Goal: Task Accomplishment & Management: Complete application form

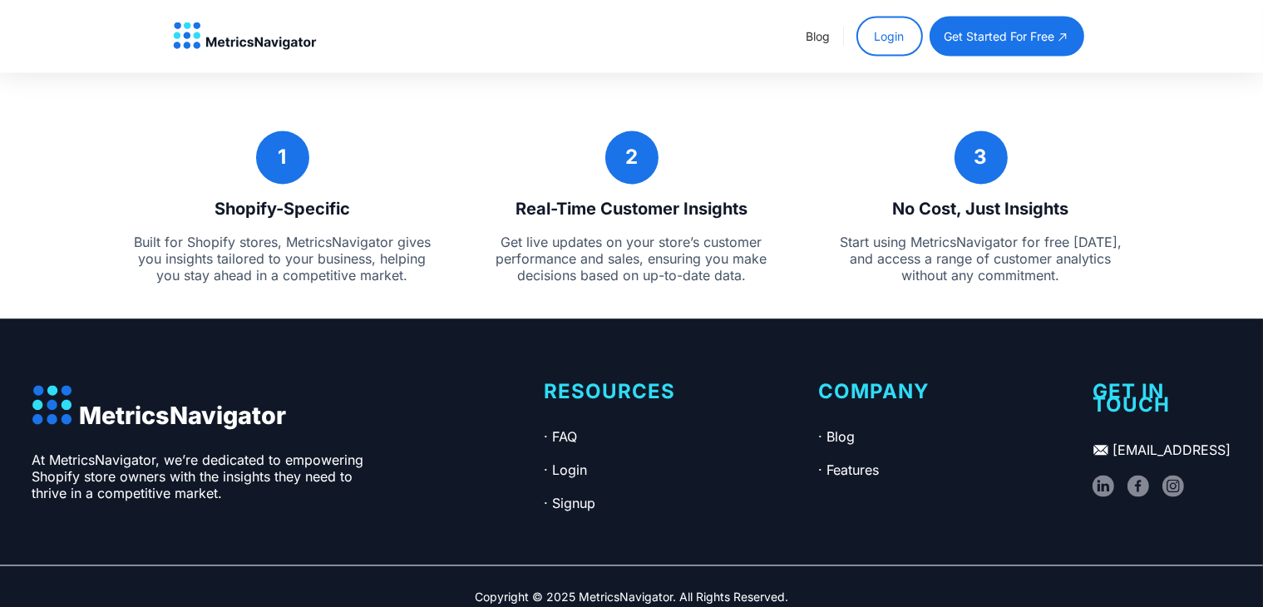
scroll to position [3060, 0]
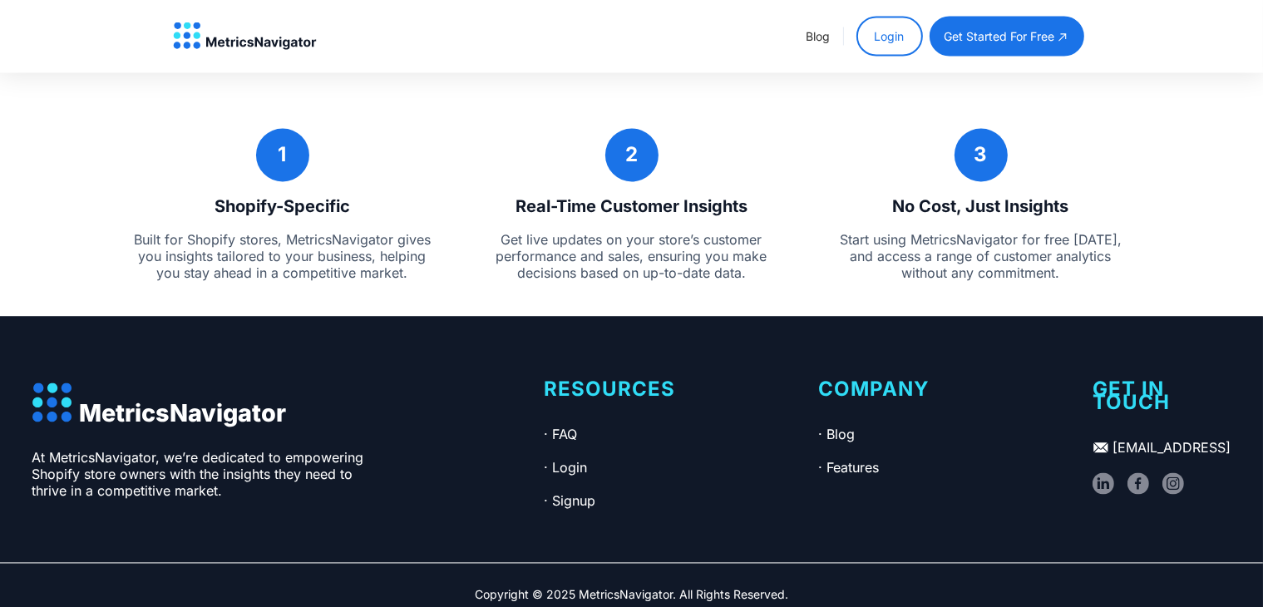
click at [991, 46] on link "get started for free" at bounding box center [1007, 37] width 155 height 40
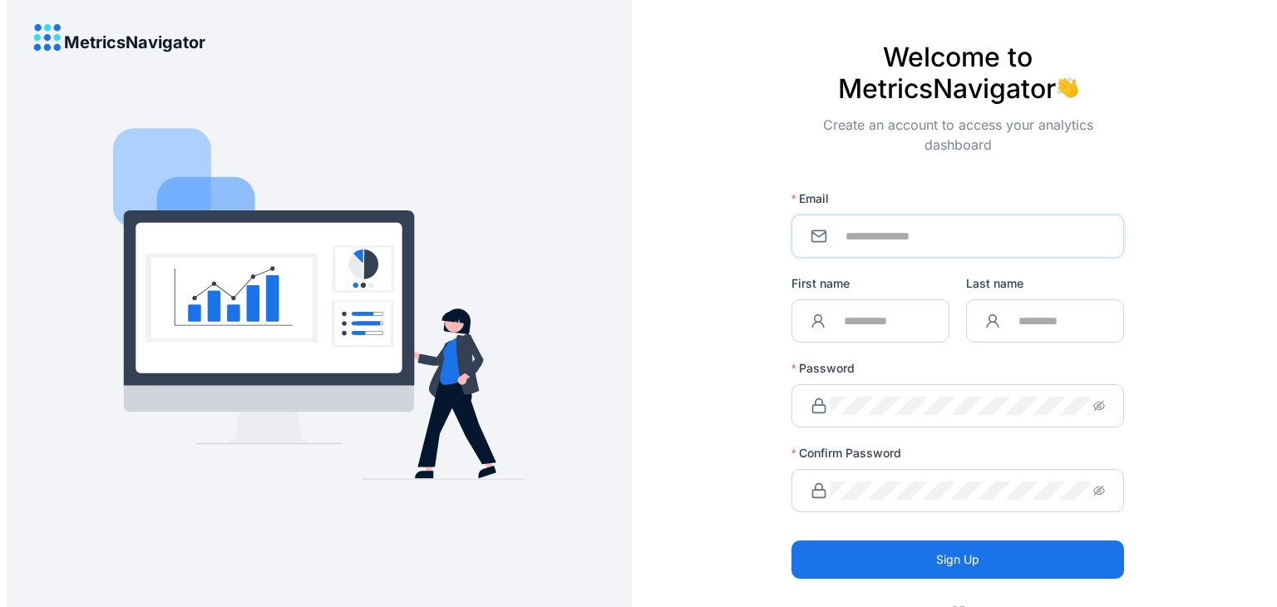
click at [908, 230] on input "Email" at bounding box center [968, 236] width 274 height 18
type input "**********"
click at [872, 293] on div "First name" at bounding box center [871, 286] width 158 height 25
click at [862, 312] on input "First name" at bounding box center [879, 321] width 101 height 18
type input "*******"
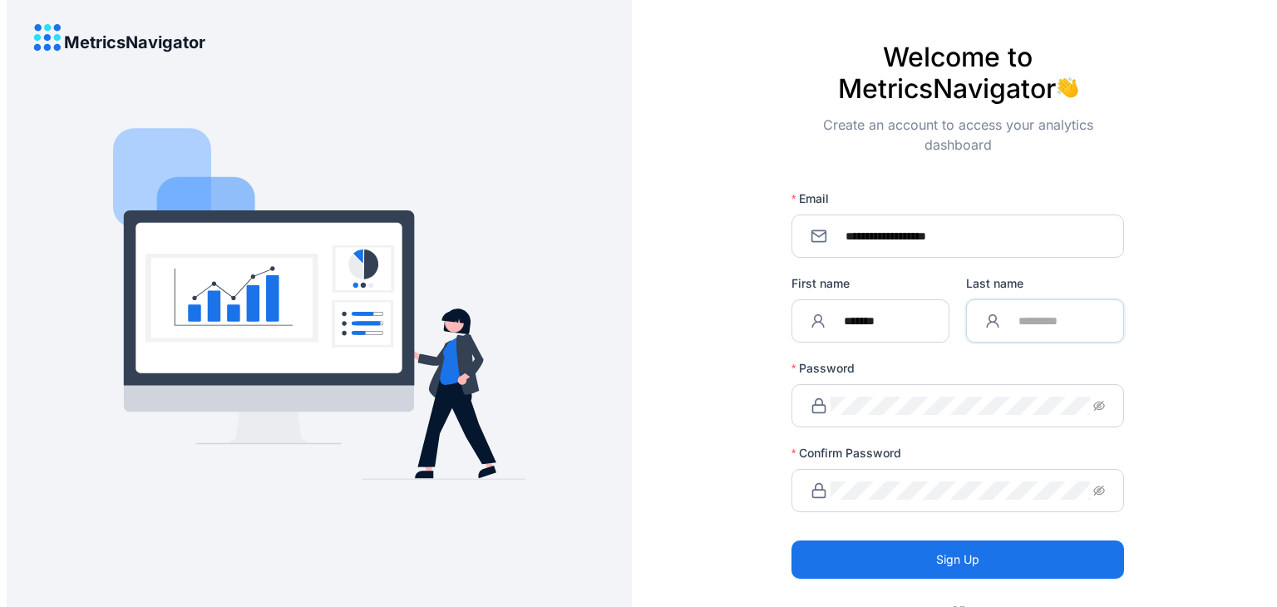
type input "*****"
click at [885, 394] on span at bounding box center [958, 405] width 333 height 43
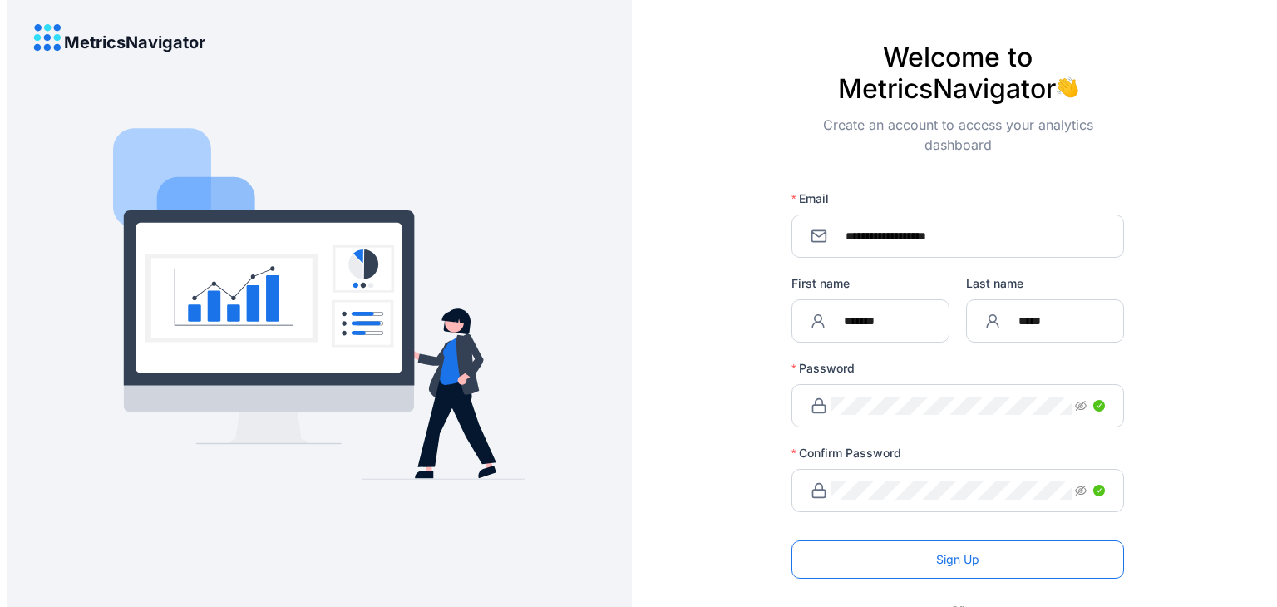
click at [928, 566] on button "Sign Up" at bounding box center [958, 560] width 333 height 38
click at [946, 559] on span "Sign Up" at bounding box center [957, 560] width 43 height 18
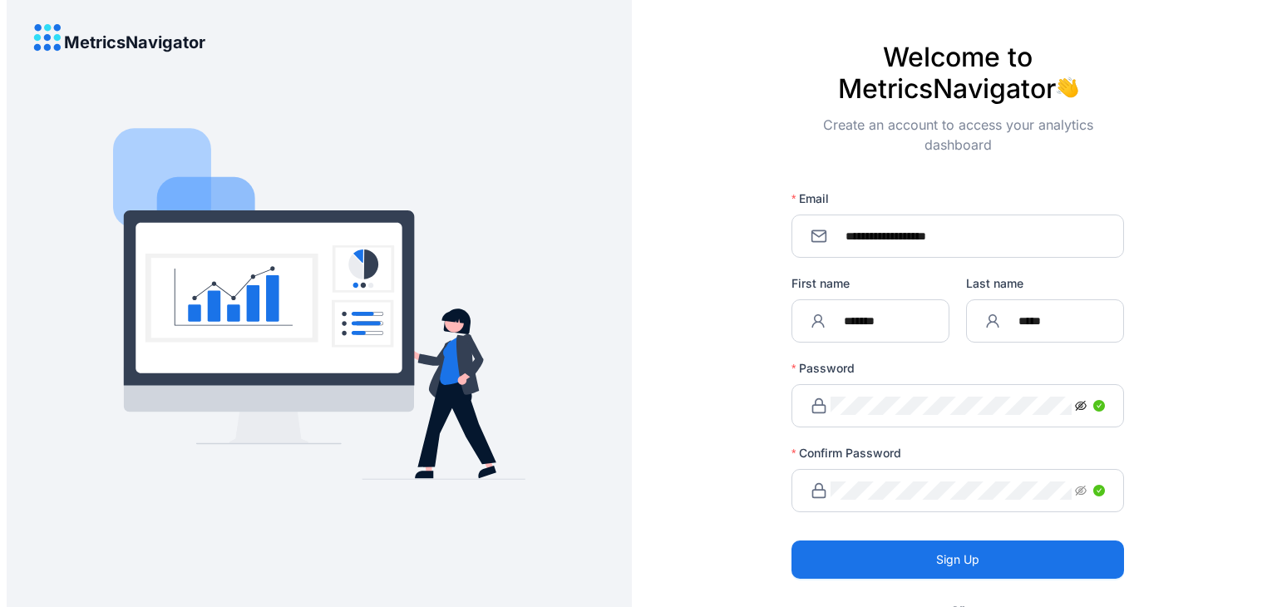
click at [1075, 403] on icon "eye-invisible" at bounding box center [1081, 406] width 12 height 10
click at [1079, 488] on icon "eye-invisible" at bounding box center [1081, 491] width 12 height 10
click at [898, 321] on input "*******" at bounding box center [879, 321] width 101 height 18
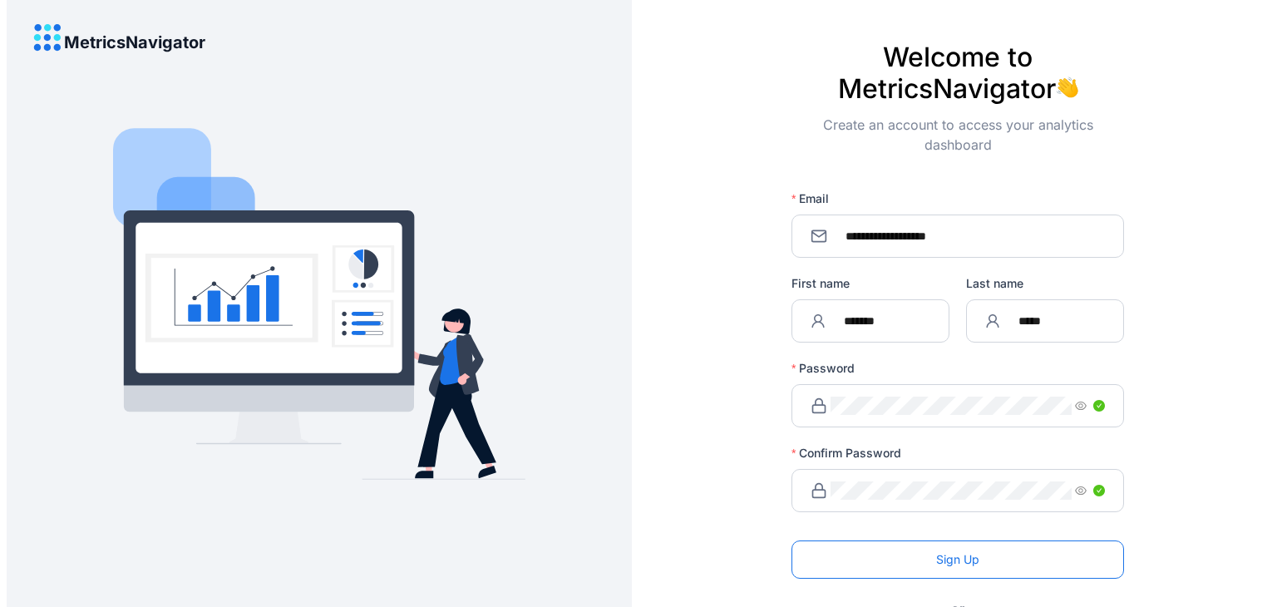
click at [931, 561] on button "Sign Up" at bounding box center [958, 560] width 333 height 38
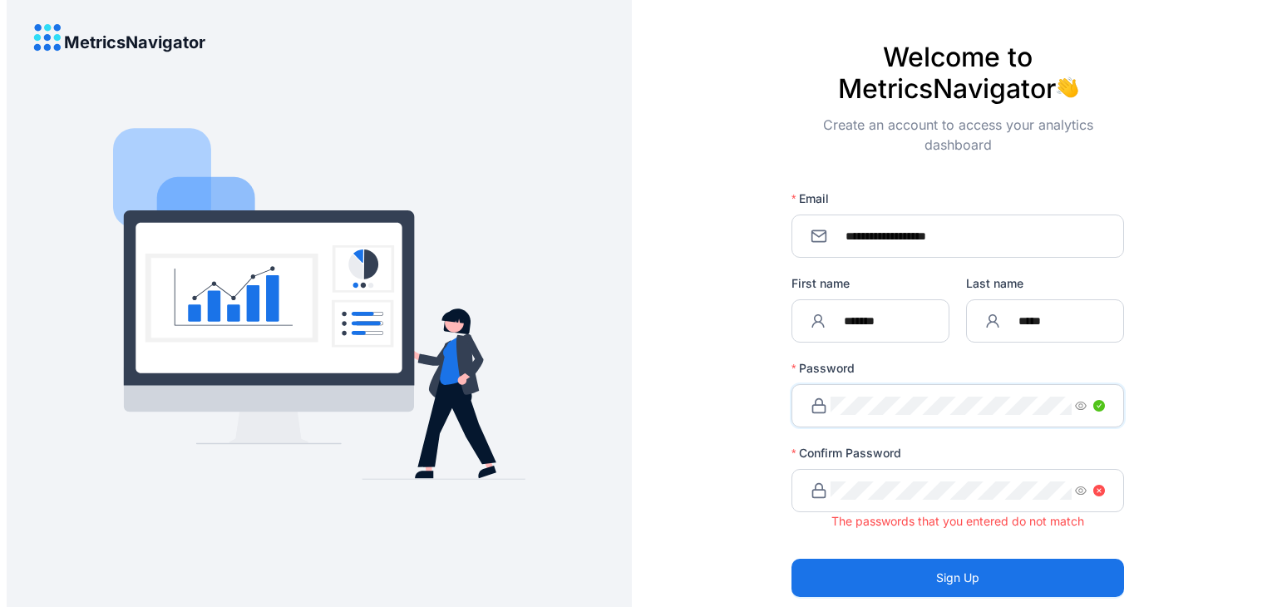
click at [755, 392] on div "**********" at bounding box center [958, 303] width 639 height 607
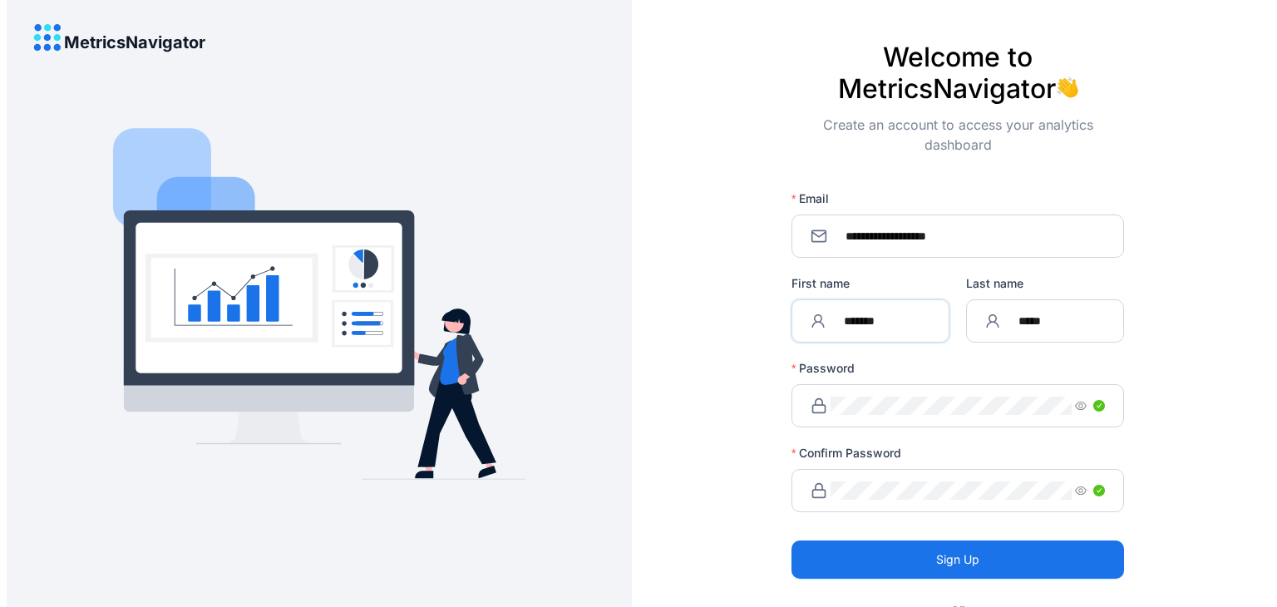
click at [861, 318] on input "*******" at bounding box center [879, 321] width 101 height 18
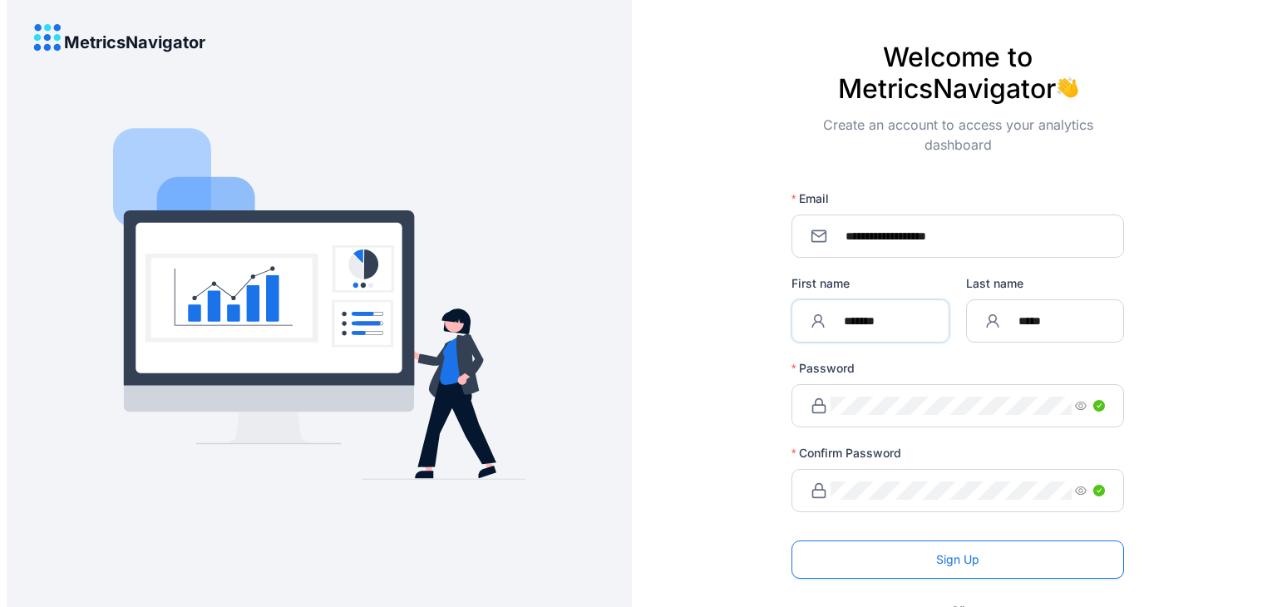
type input "*******"
click at [885, 547] on button "Sign Up" at bounding box center [958, 560] width 333 height 38
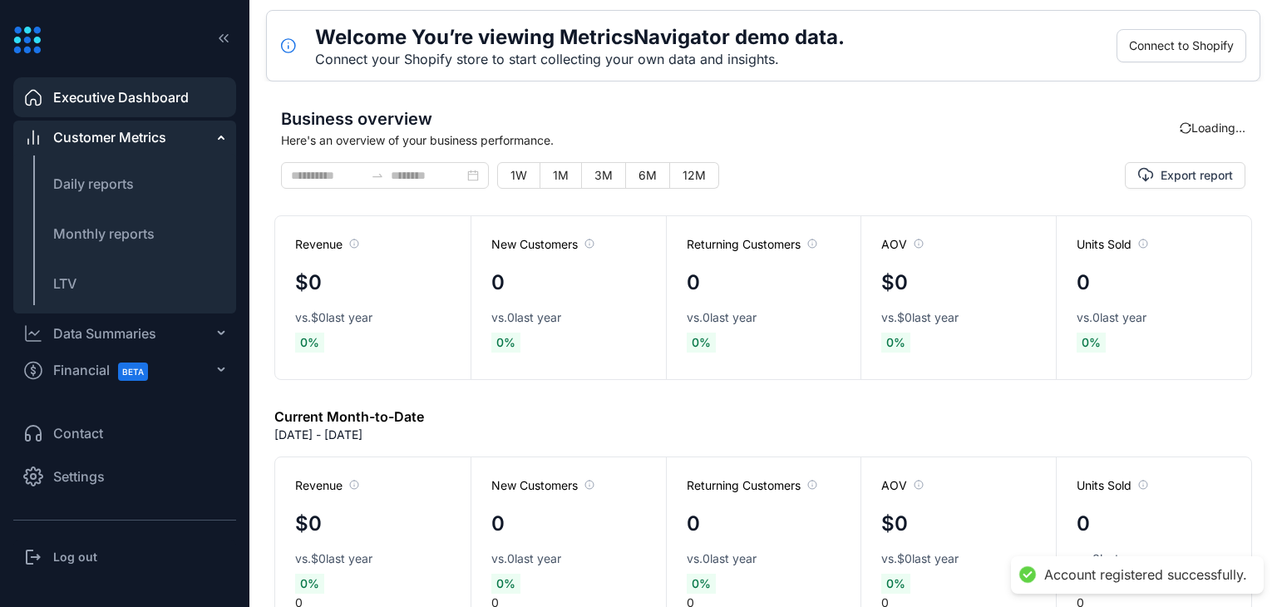
type input "**********"
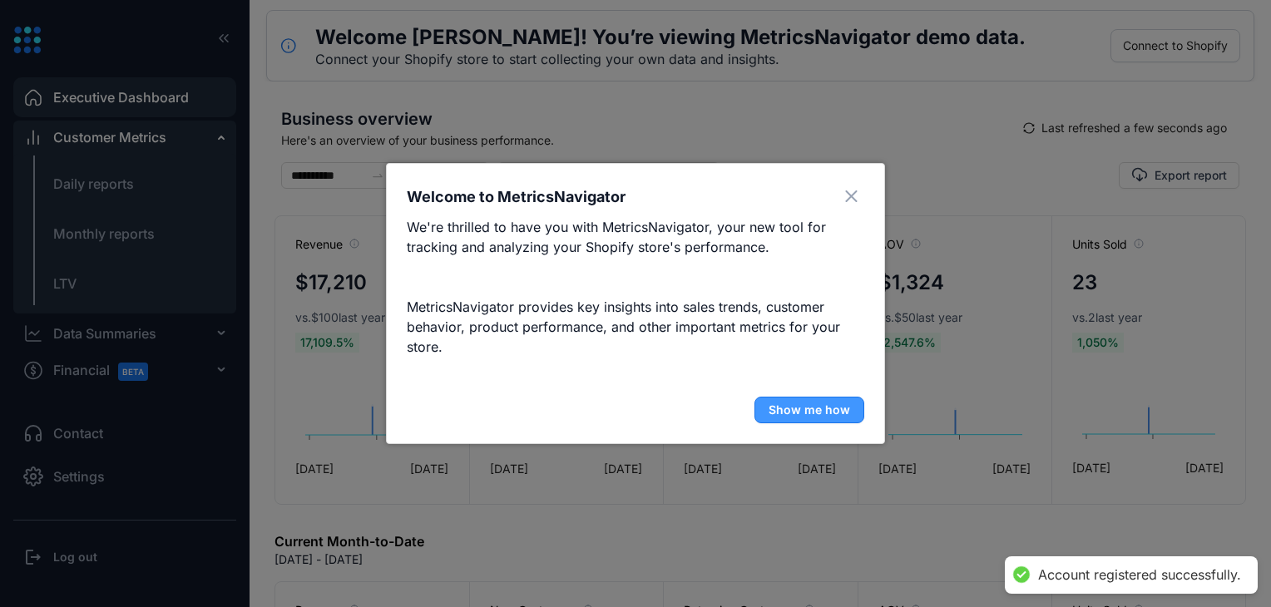
click at [822, 411] on span "Show me how" at bounding box center [808, 410] width 81 height 17
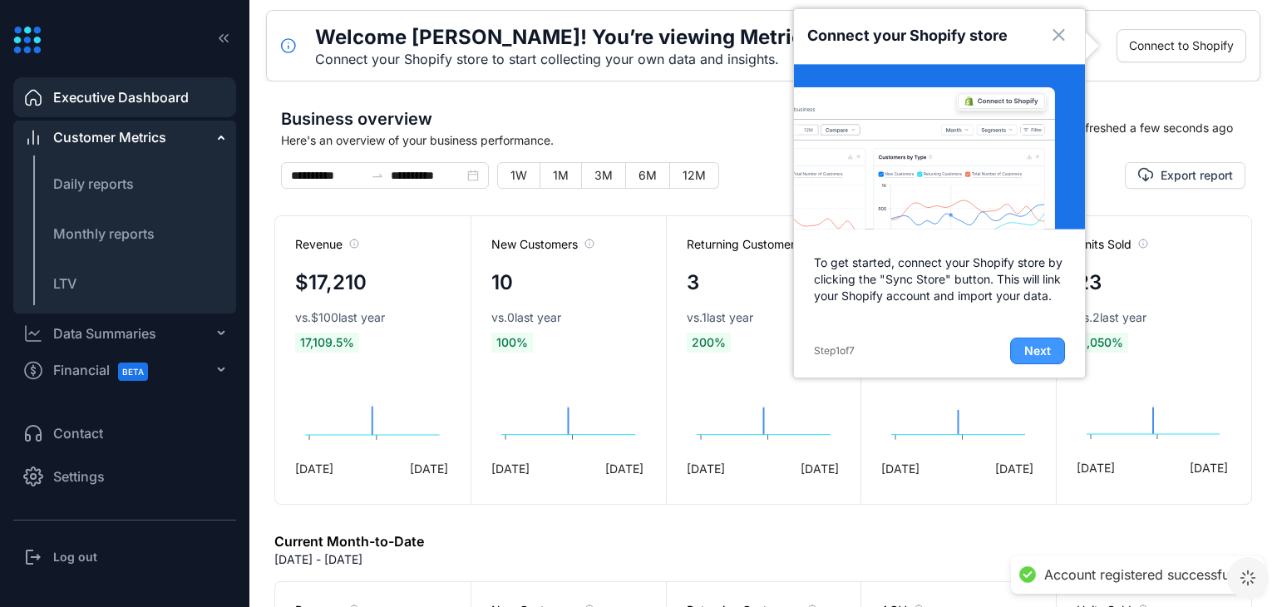
click at [1030, 350] on span "Next" at bounding box center [1038, 351] width 27 height 17
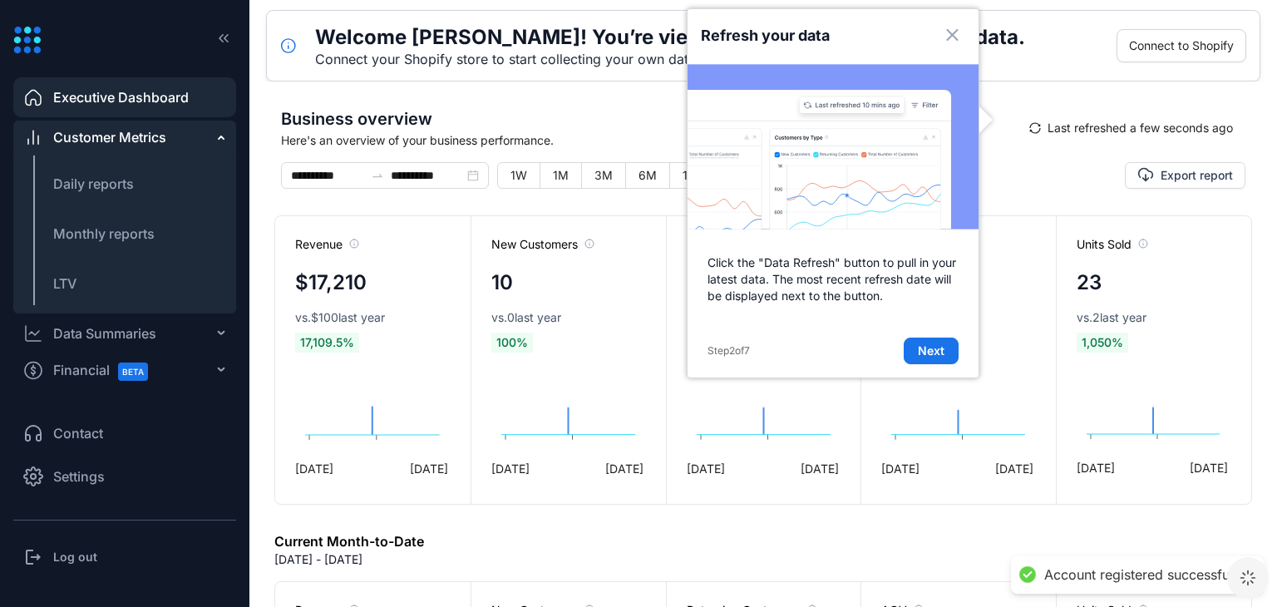
scroll to position [7, 0]
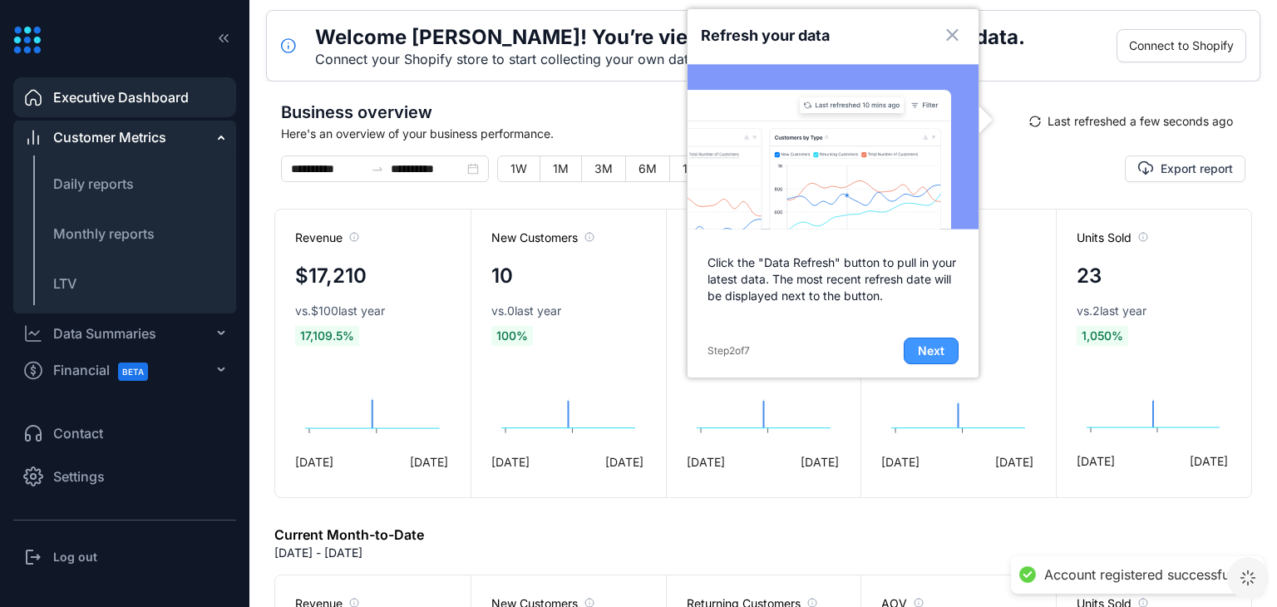
click at [935, 350] on span "Next" at bounding box center [931, 351] width 27 height 17
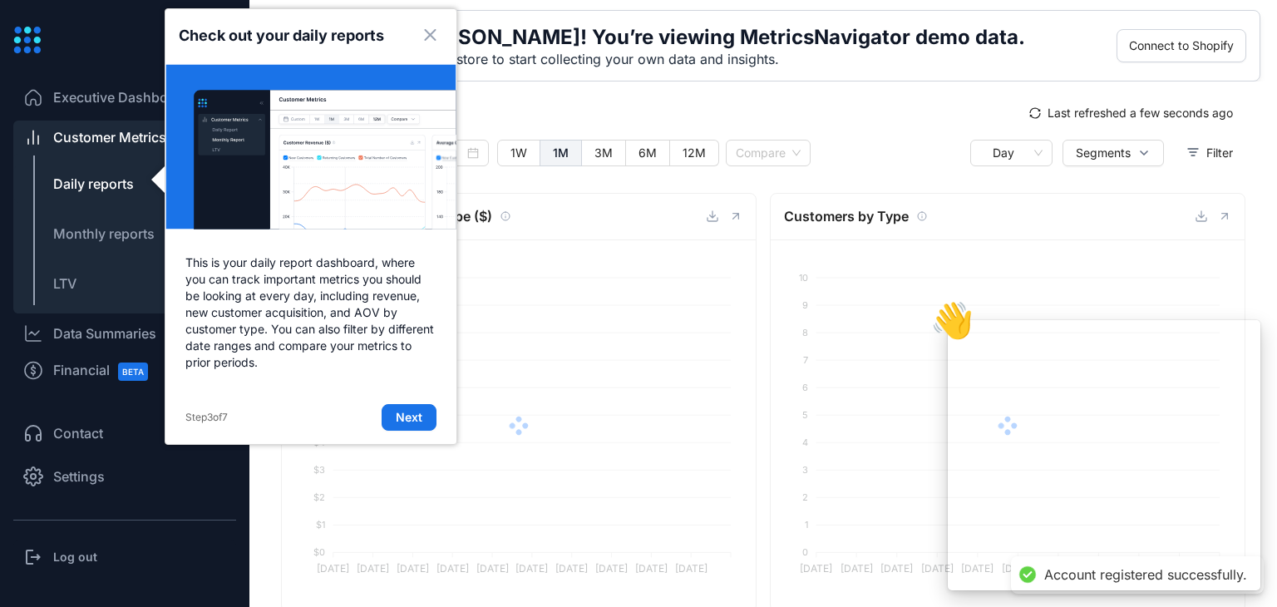
scroll to position [4, 0]
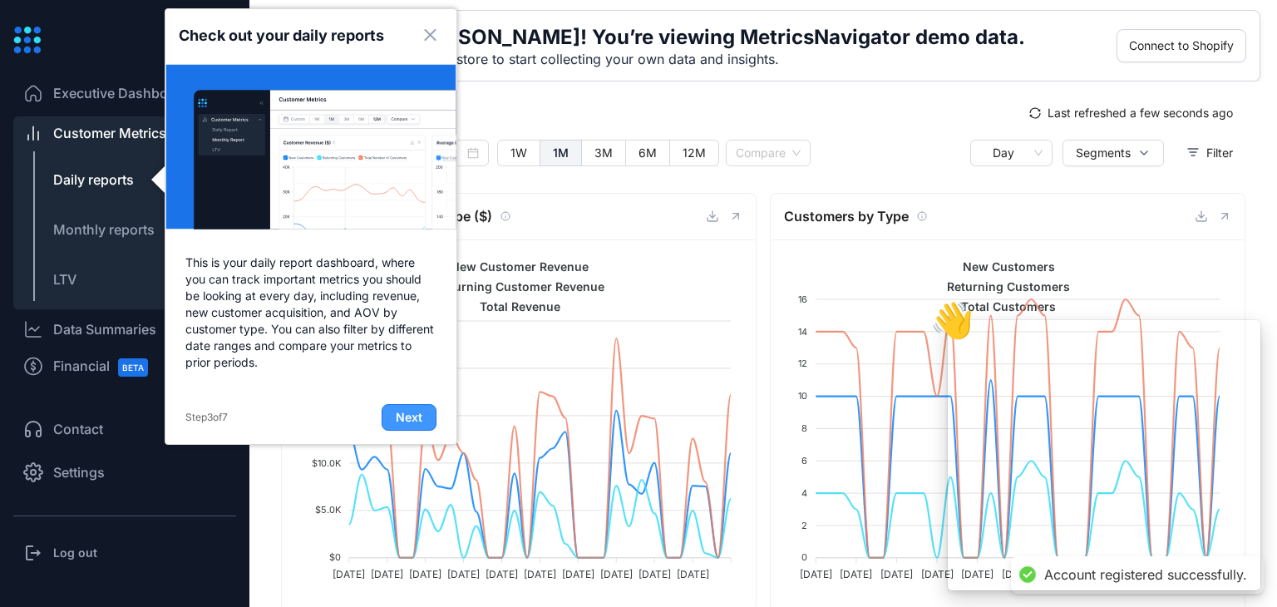
click at [418, 417] on span "Next" at bounding box center [409, 417] width 27 height 17
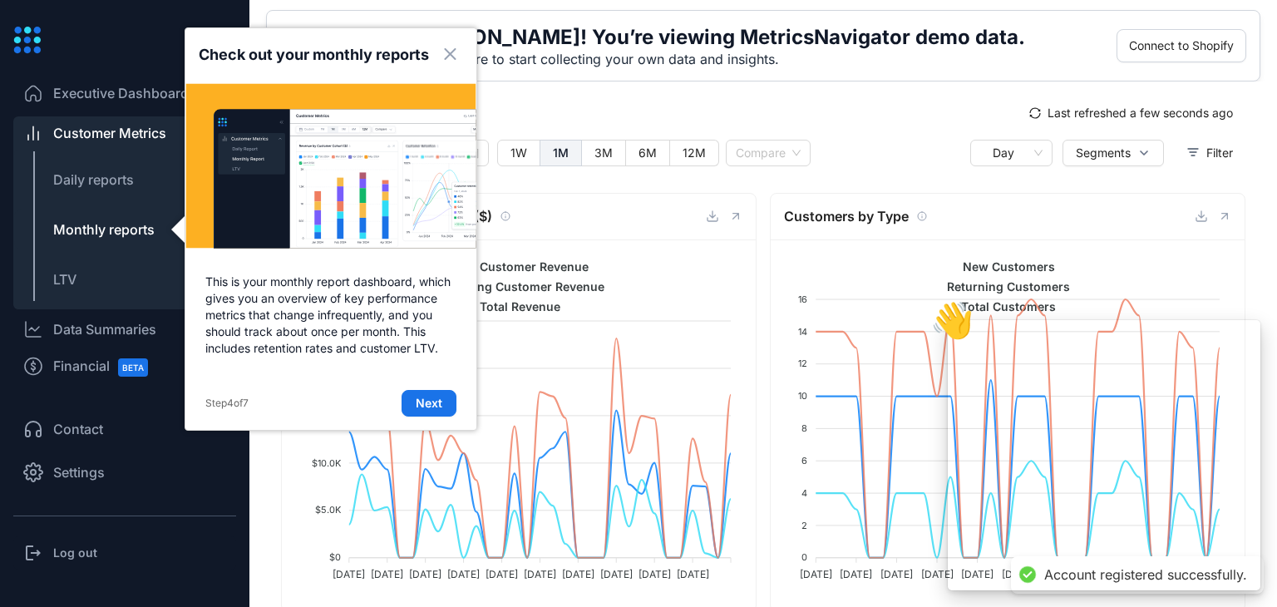
click at [418, 417] on div "Step 4 of 7 Next" at bounding box center [330, 403] width 291 height 53
click at [422, 405] on span "Next" at bounding box center [429, 403] width 27 height 17
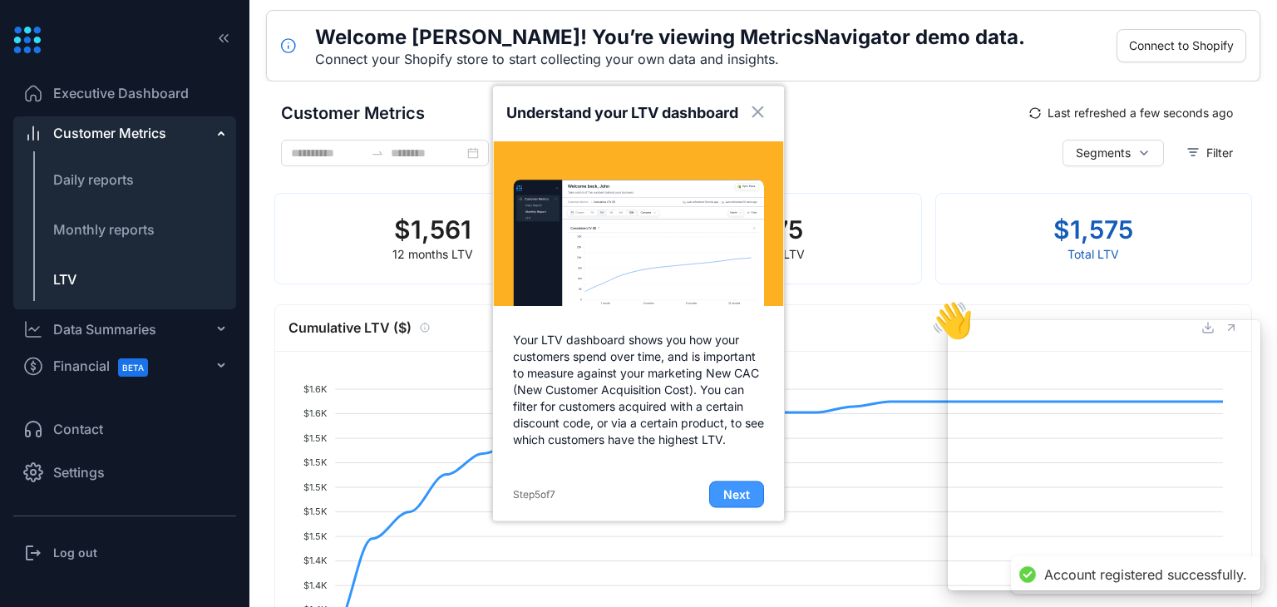
click at [752, 495] on button "Next" at bounding box center [736, 495] width 55 height 27
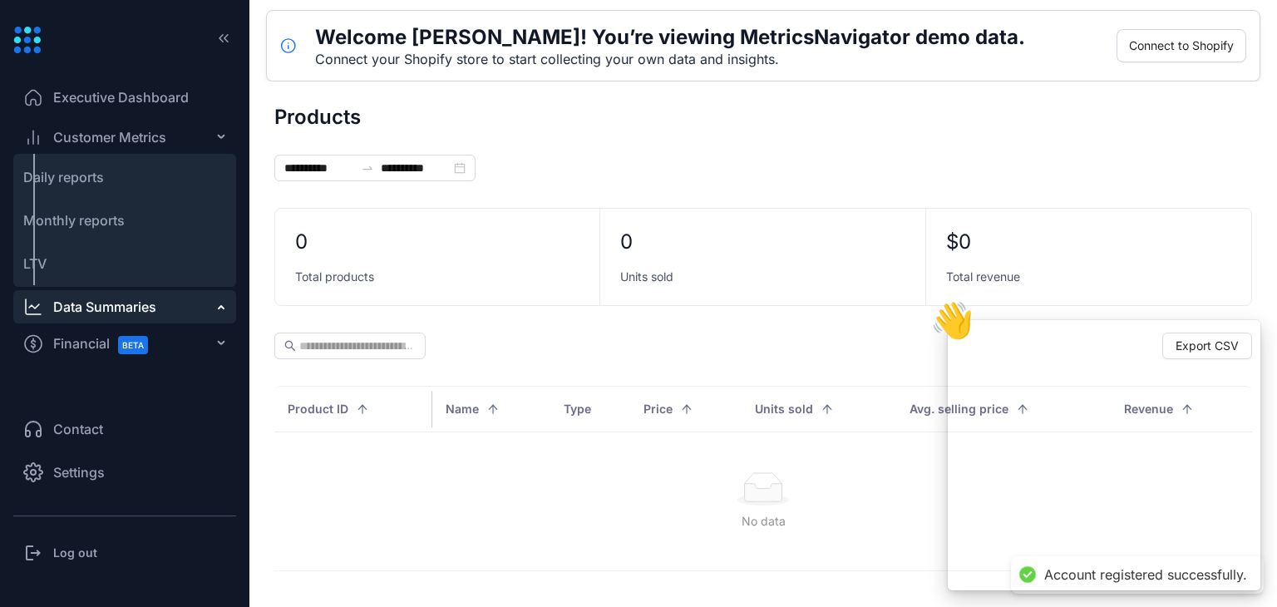
type input "**********"
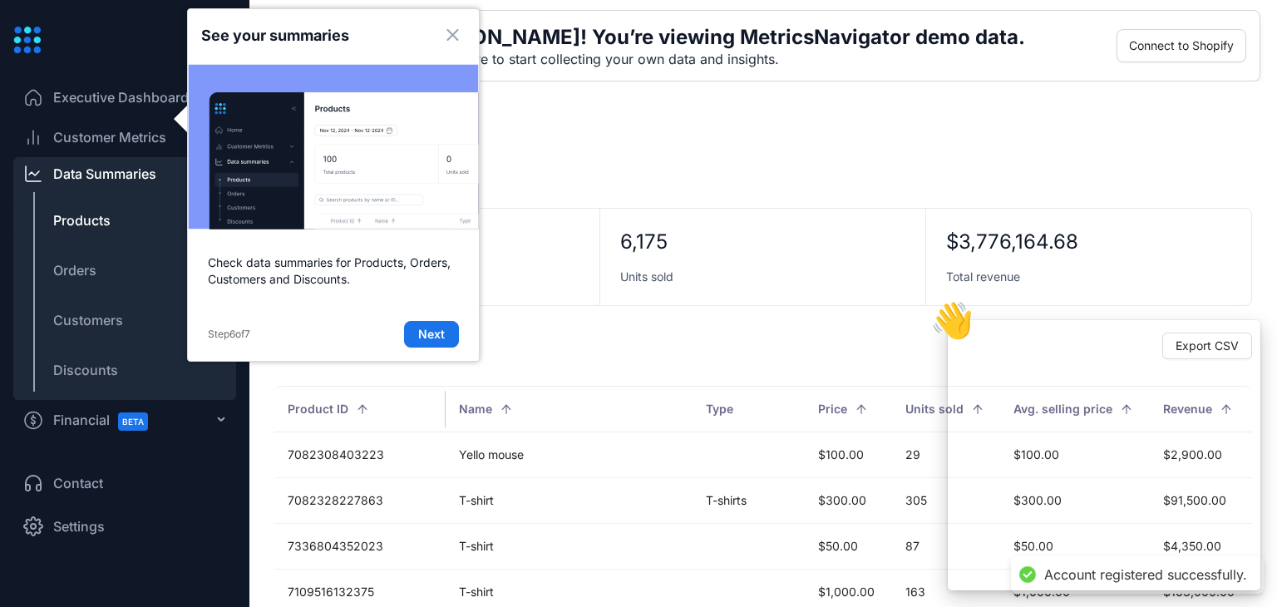
scroll to position [54, 0]
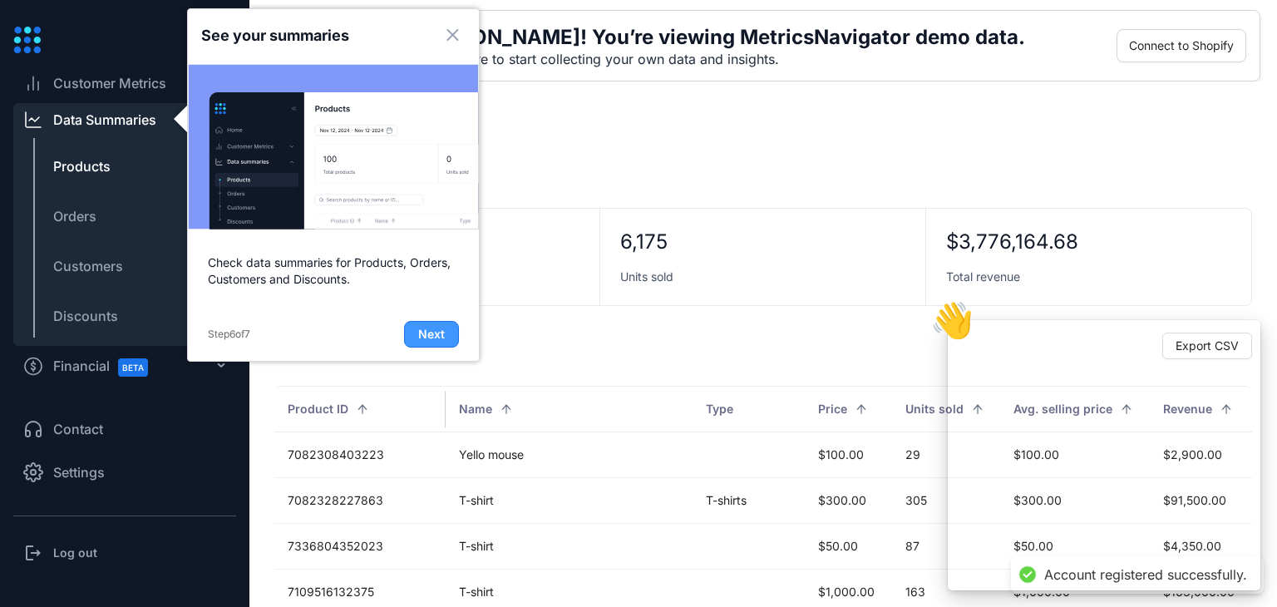
click at [452, 338] on button "Next" at bounding box center [431, 334] width 55 height 27
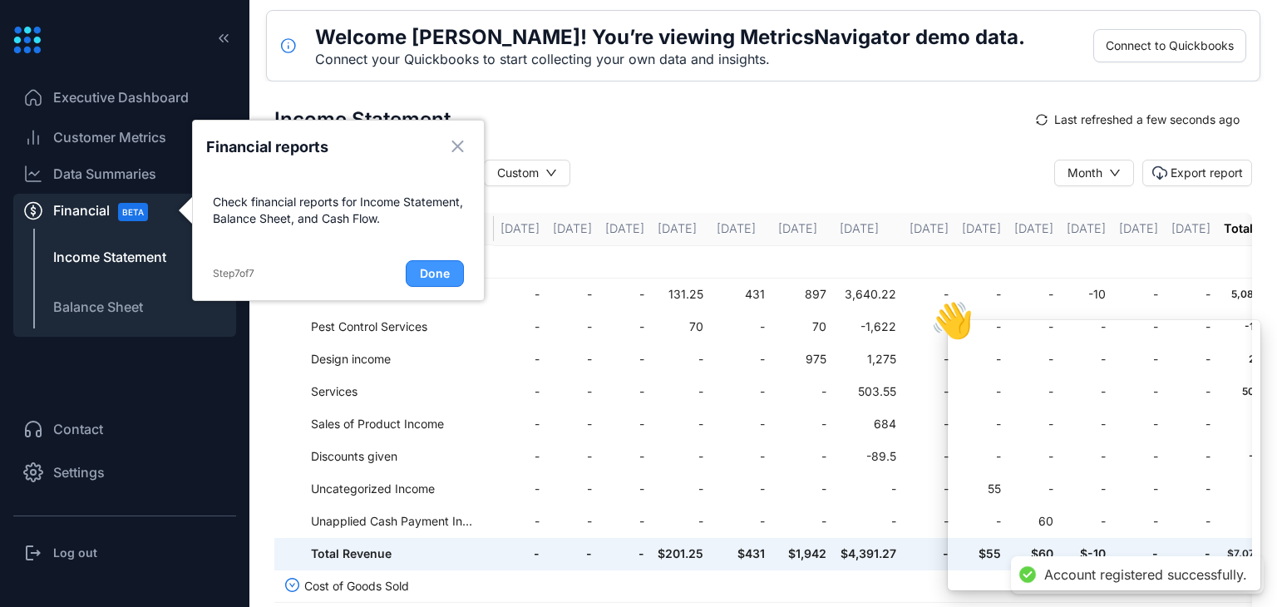
click at [442, 279] on span "Done" at bounding box center [435, 273] width 30 height 17
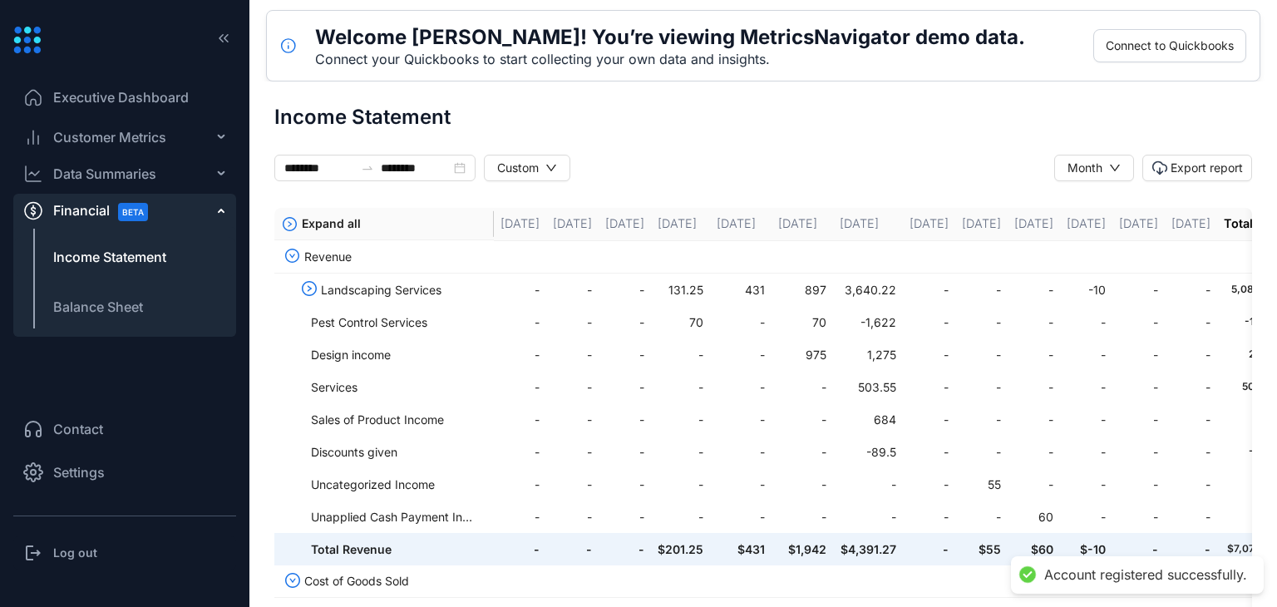
click at [137, 83] on li "Executive Dashboard" at bounding box center [124, 97] width 223 height 40
click at [113, 99] on span "Executive Dashboard" at bounding box center [121, 97] width 136 height 20
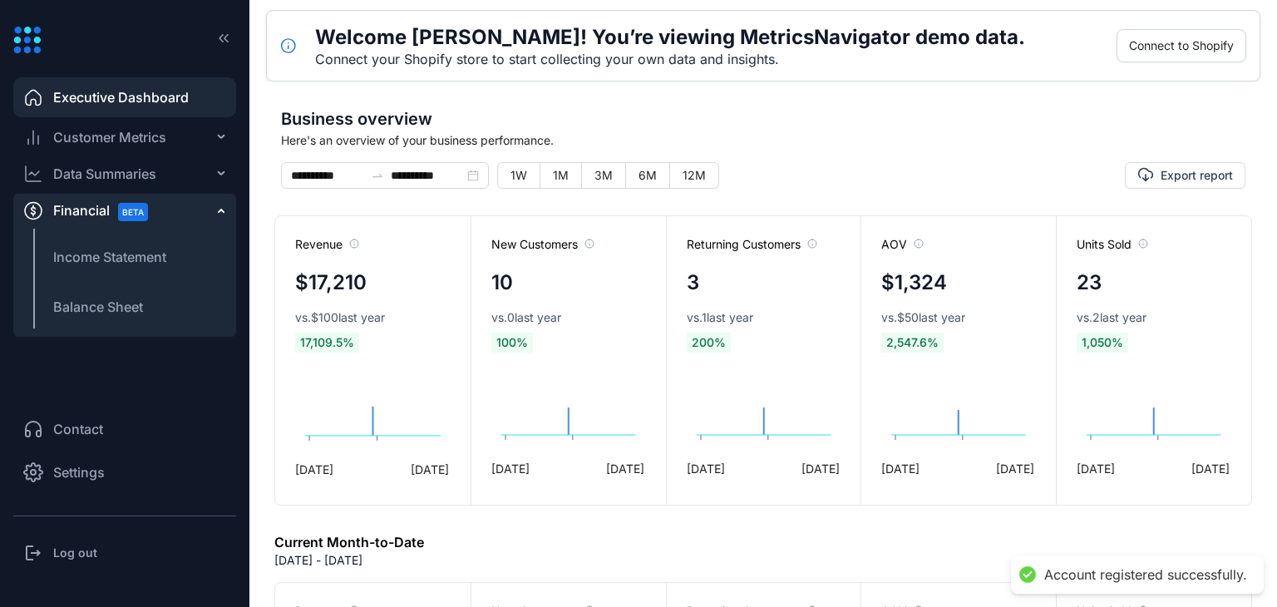
click at [779, 108] on span "Business overview" at bounding box center [763, 118] width 965 height 25
click at [698, 177] on span "12M" at bounding box center [694, 175] width 23 height 14
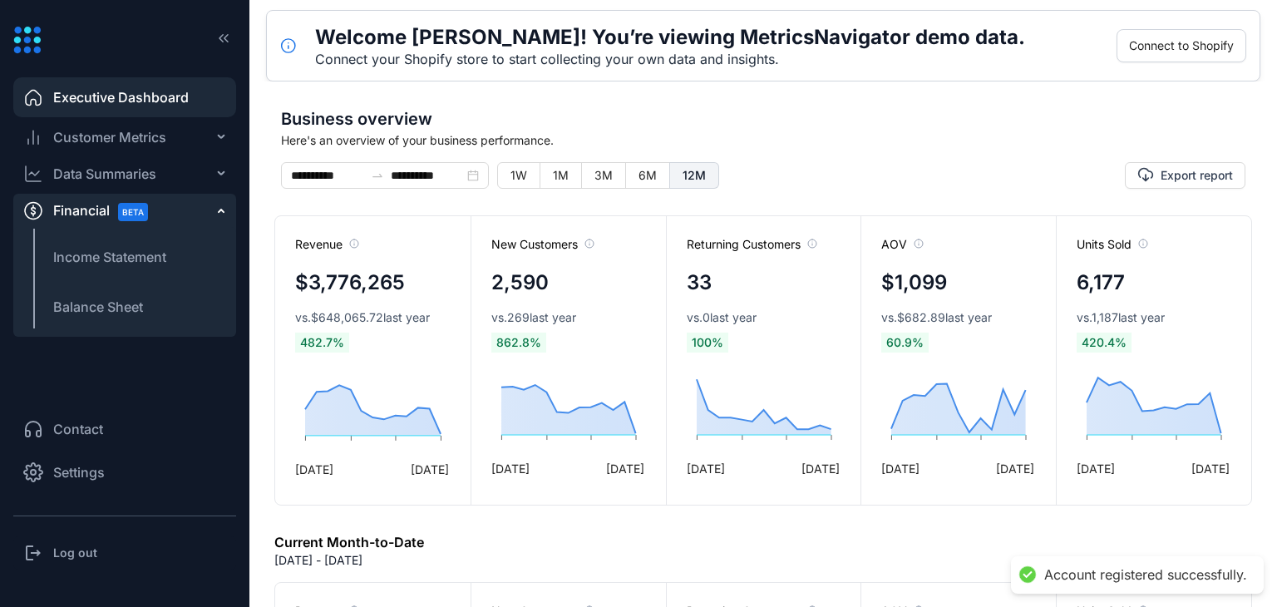
click at [216, 207] on div "Financial BETA" at bounding box center [124, 210] width 223 height 33
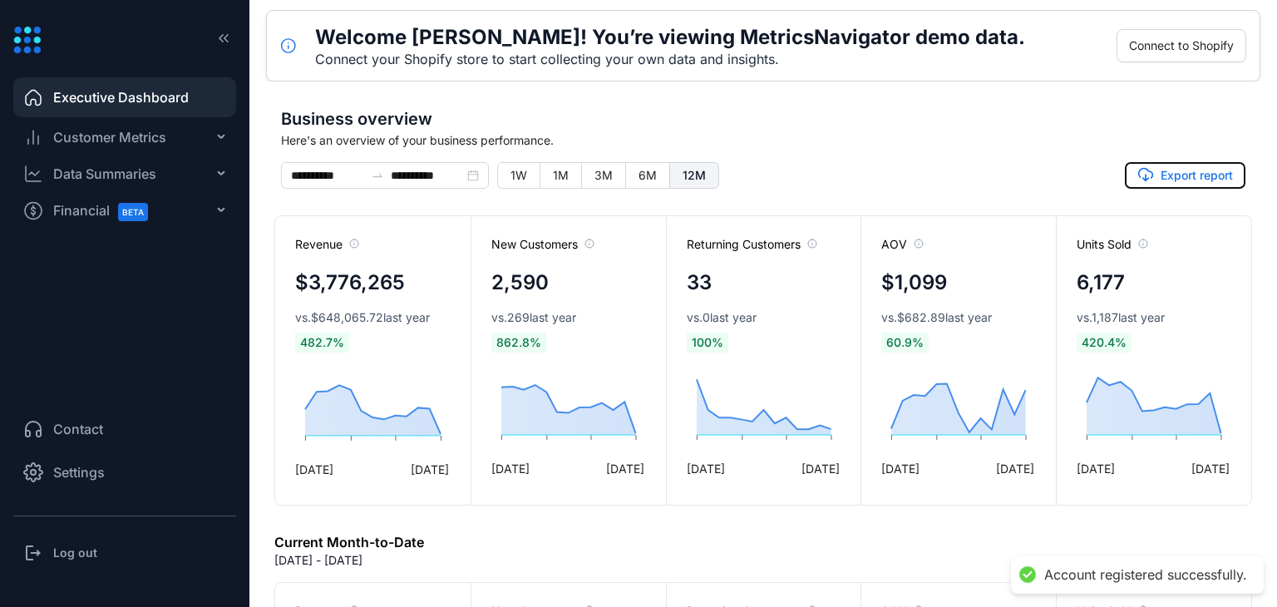
click at [1151, 180] on button "Export report" at bounding box center [1185, 175] width 121 height 27
click at [520, 174] on span "1W" at bounding box center [519, 175] width 17 height 14
type input "**********"
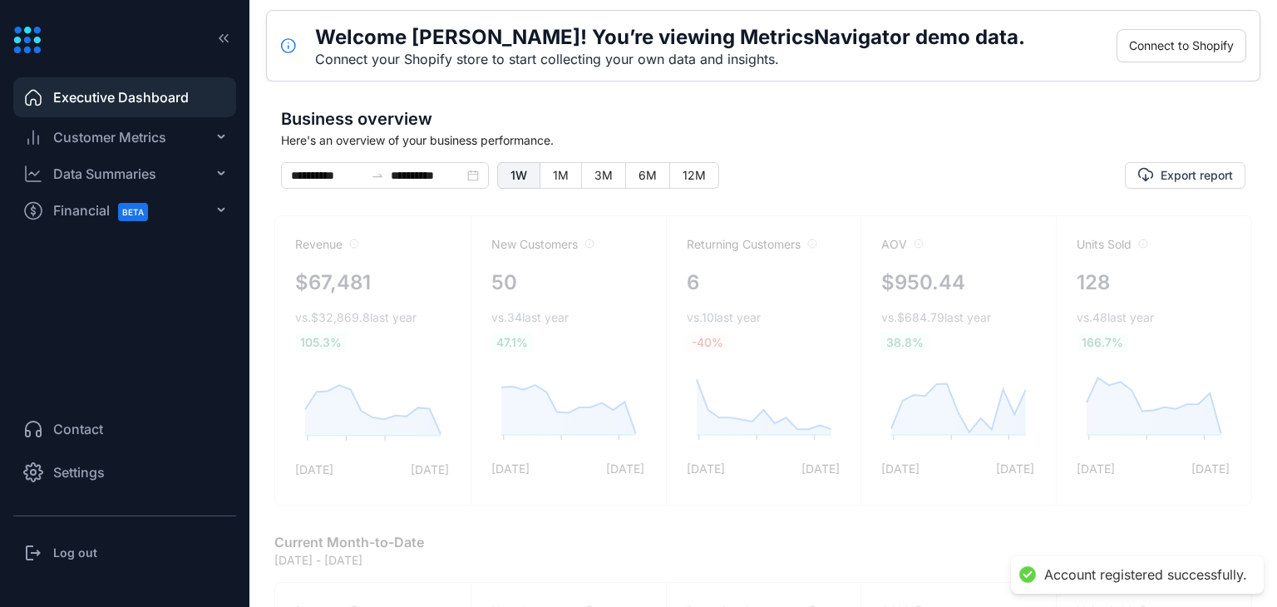
click at [520, 174] on span "1W" at bounding box center [519, 175] width 17 height 14
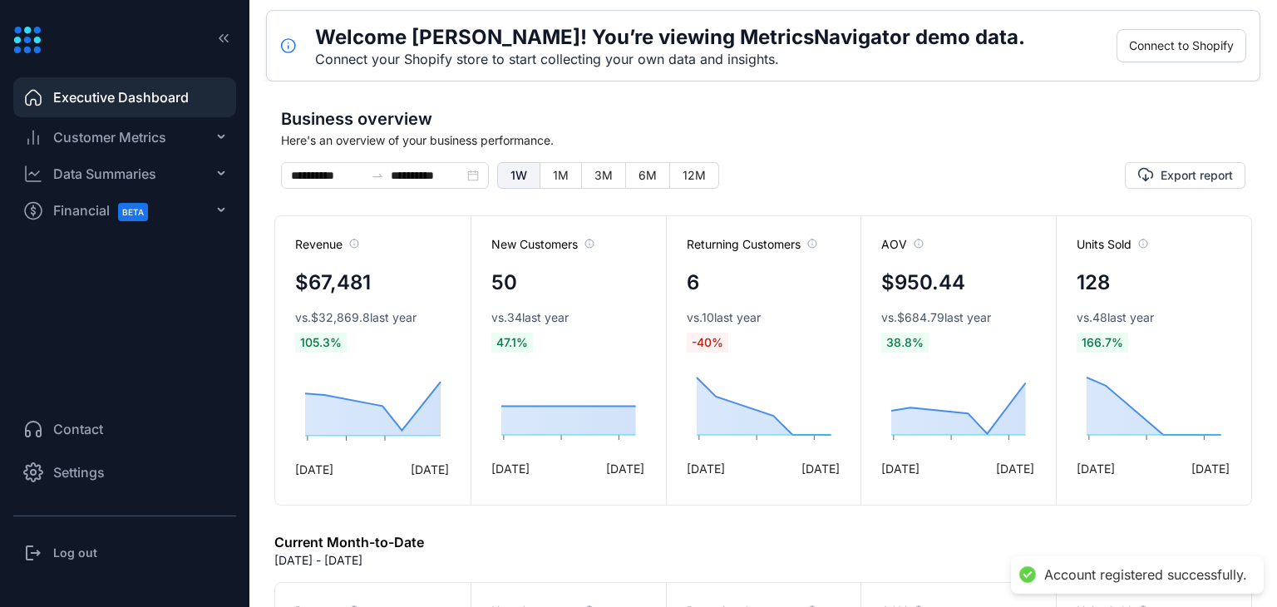
click at [136, 138] on span "Customer Metrics" at bounding box center [109, 137] width 113 height 20
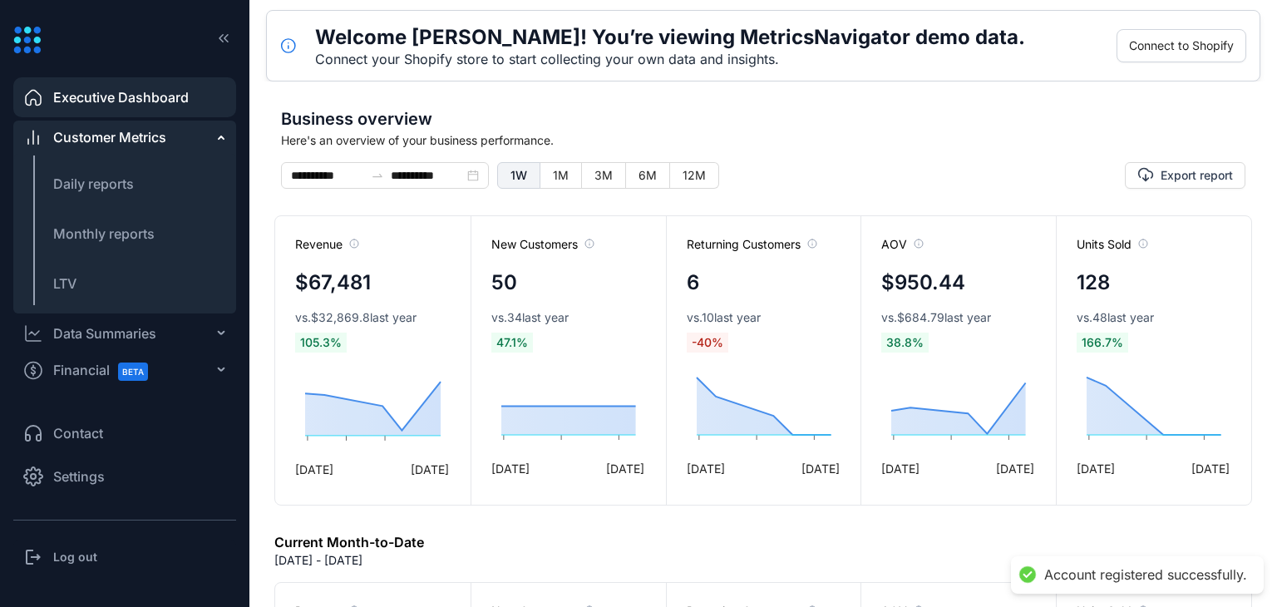
click at [168, 139] on div "Customer Metrics" at bounding box center [124, 137] width 223 height 33
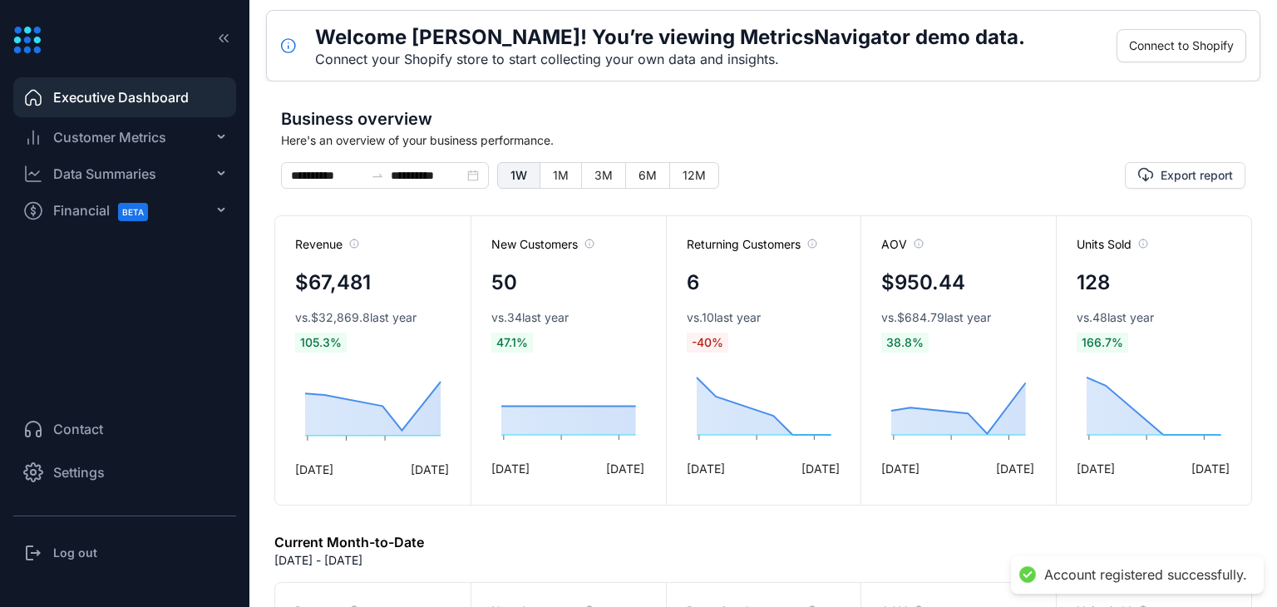
click at [156, 173] on div "Data Summaries" at bounding box center [104, 174] width 103 height 20
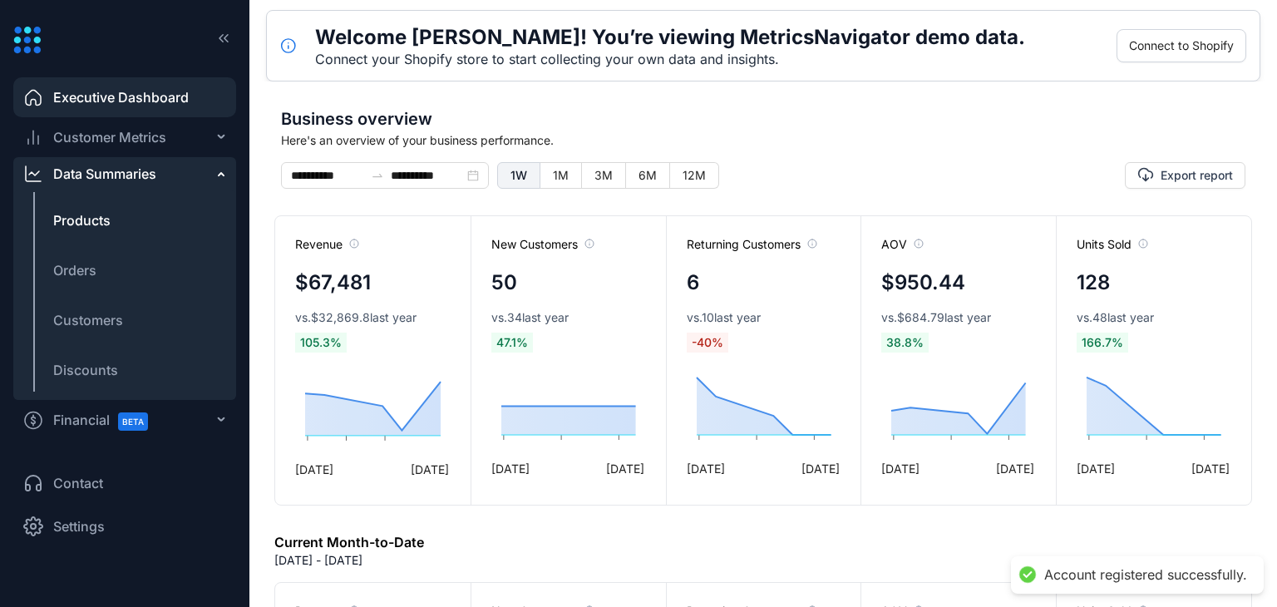
click at [103, 222] on span "Products" at bounding box center [81, 220] width 57 height 20
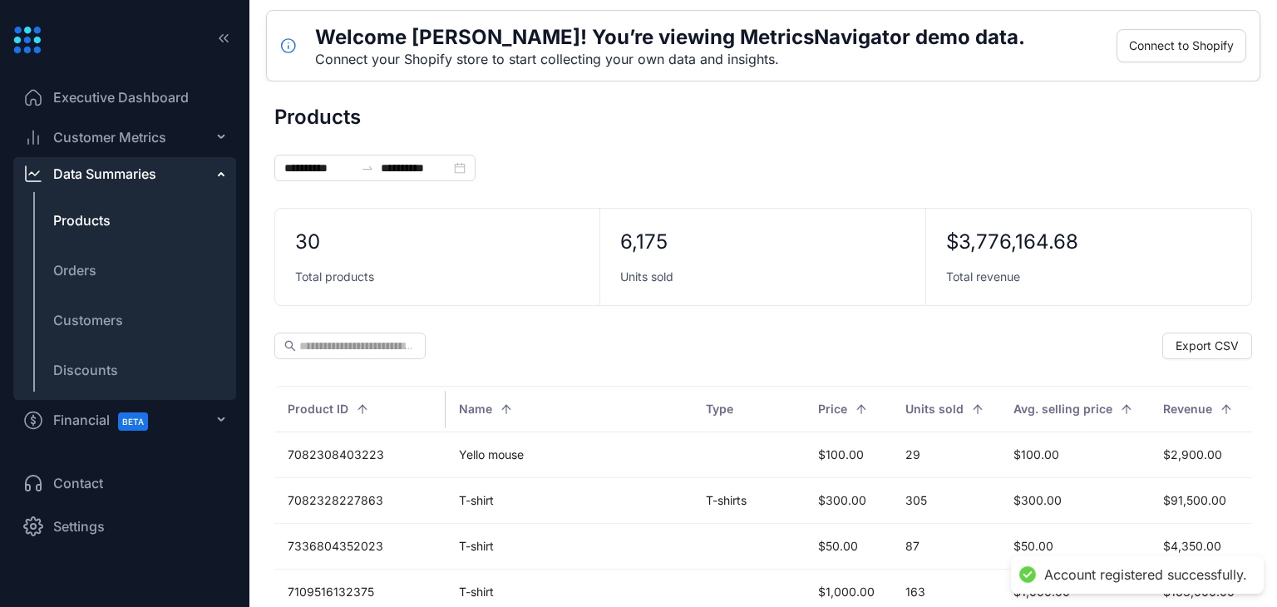
click at [90, 274] on span "Orders" at bounding box center [74, 270] width 43 height 20
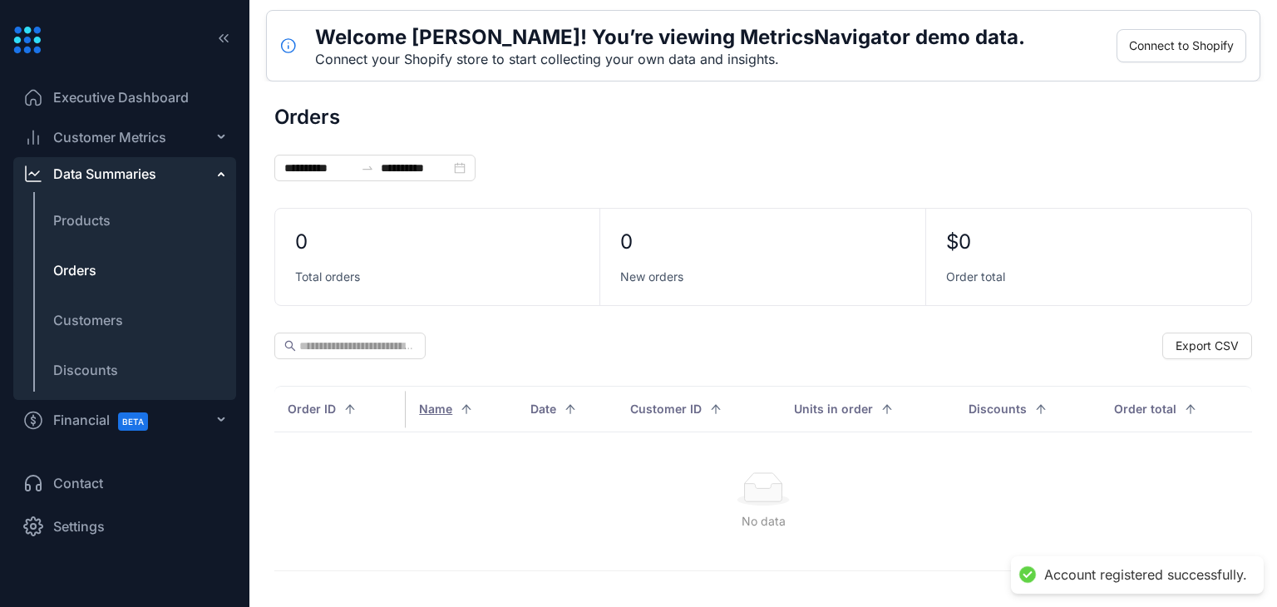
type input "**********"
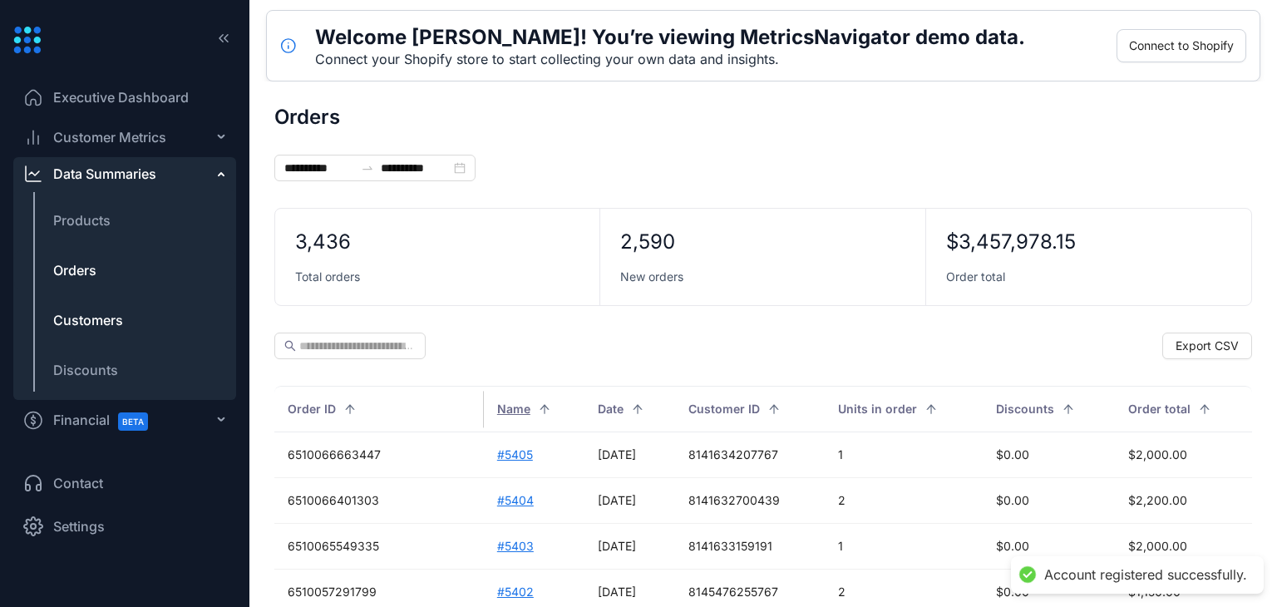
click at [74, 320] on span "Customers" at bounding box center [88, 320] width 70 height 20
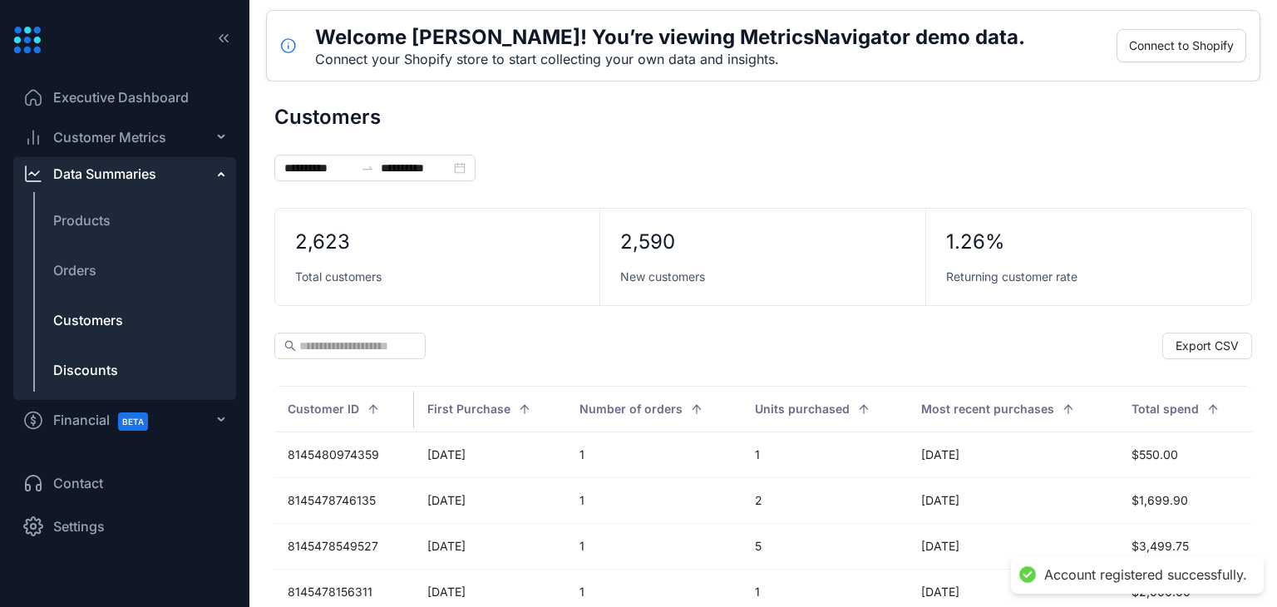
click at [74, 373] on span "Discounts" at bounding box center [85, 370] width 65 height 20
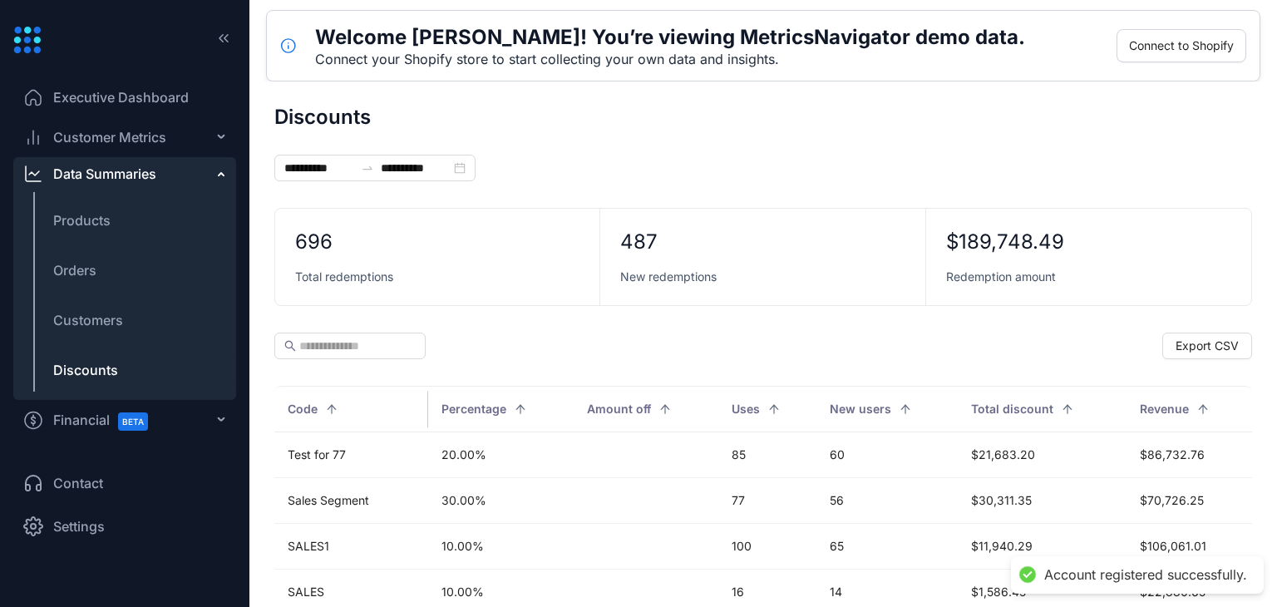
click at [83, 412] on span "Financial BETA" at bounding box center [108, 420] width 110 height 37
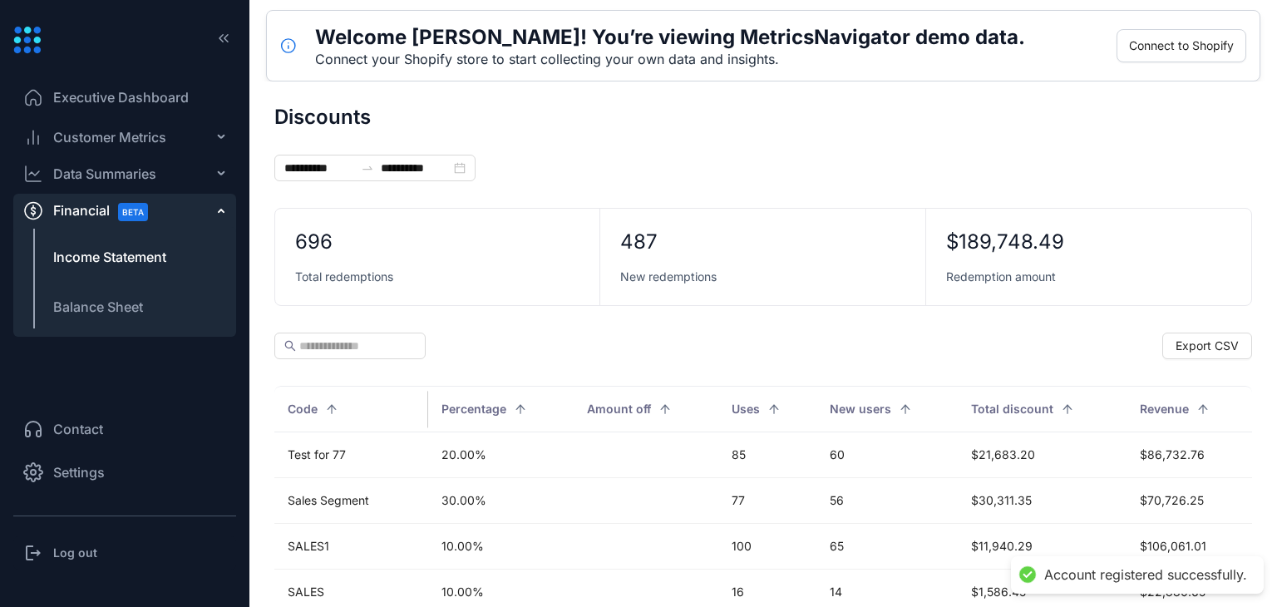
click at [106, 260] on span "Income Statement" at bounding box center [109, 257] width 113 height 20
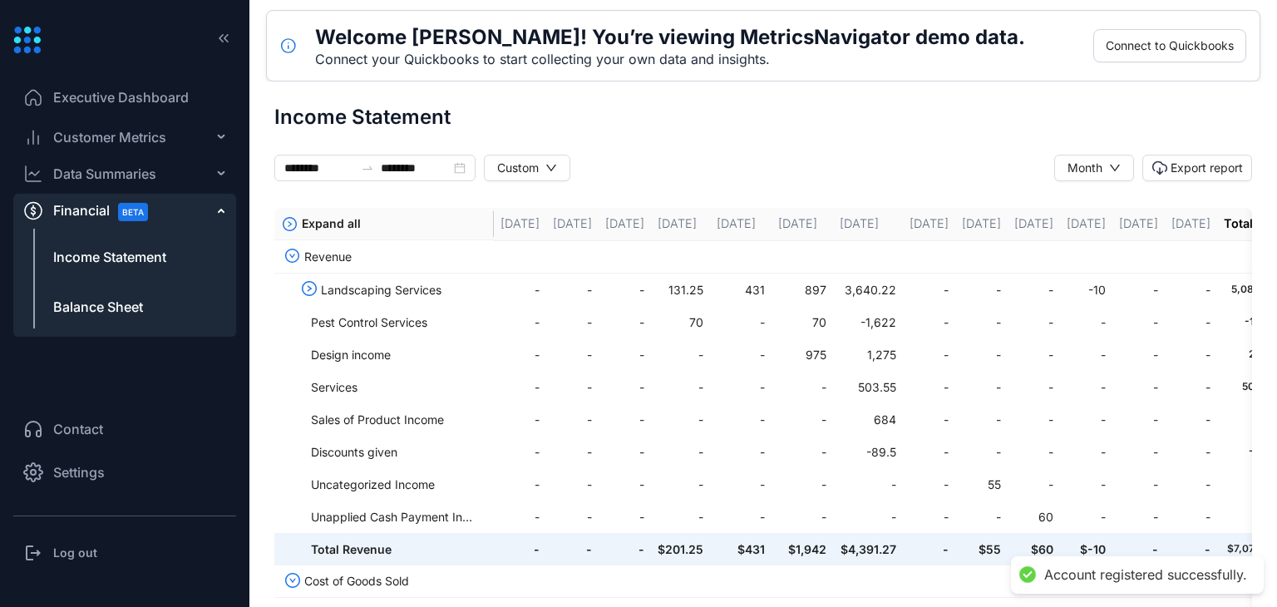
click at [106, 300] on span "Balance Sheet" at bounding box center [98, 307] width 90 height 20
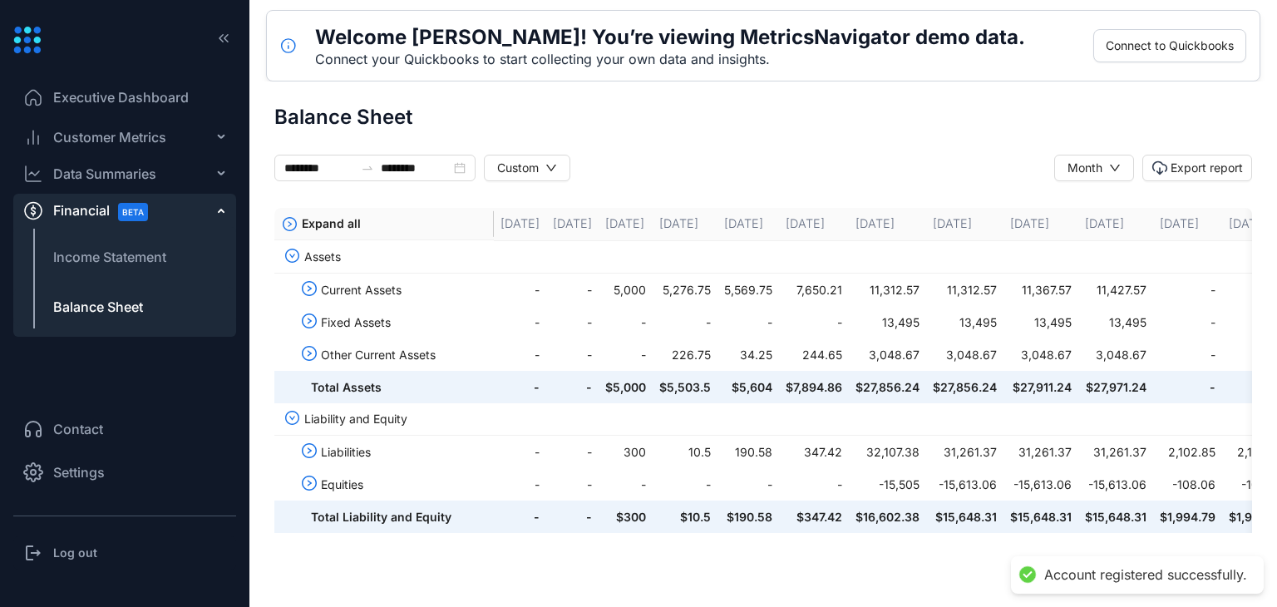
click at [83, 467] on span "Settings" at bounding box center [79, 472] width 52 height 20
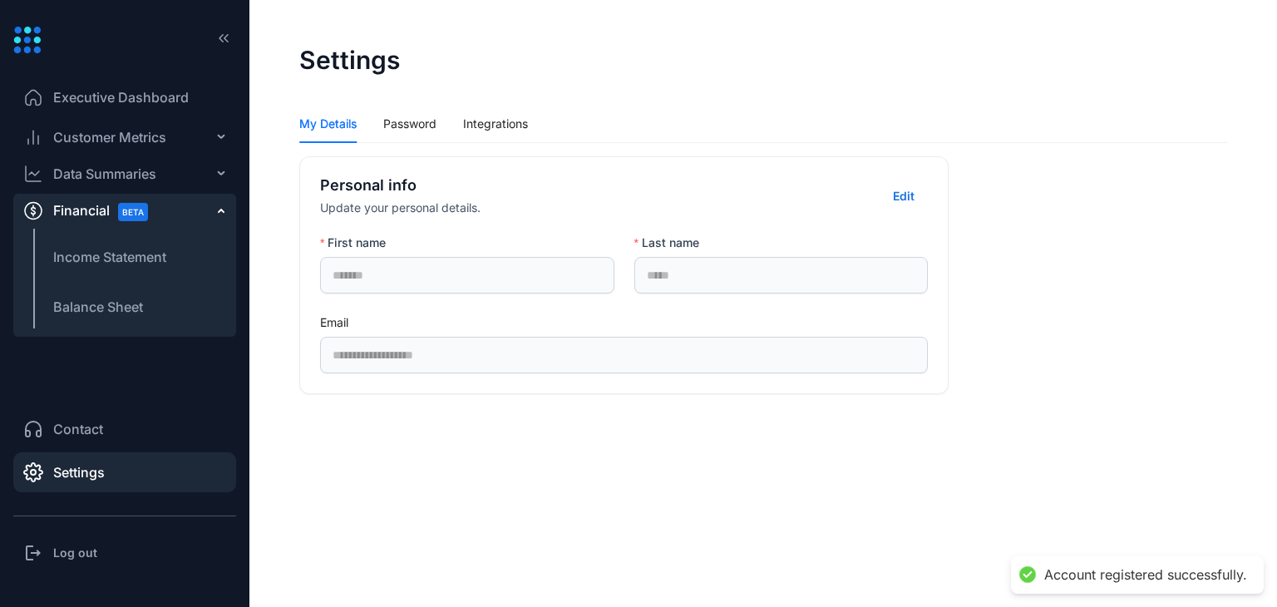
click at [96, 96] on span "Executive Dashboard" at bounding box center [121, 97] width 136 height 20
click at [37, 43] on icon at bounding box center [37, 40] width 7 height 7
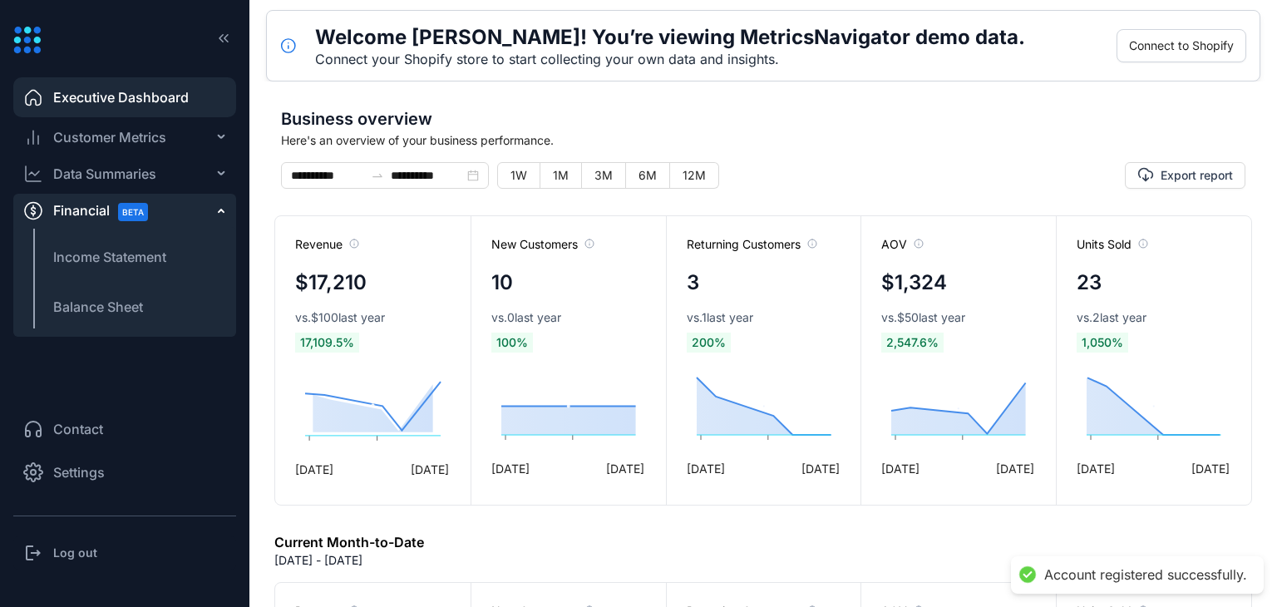
click at [37, 43] on icon at bounding box center [37, 40] width 7 height 7
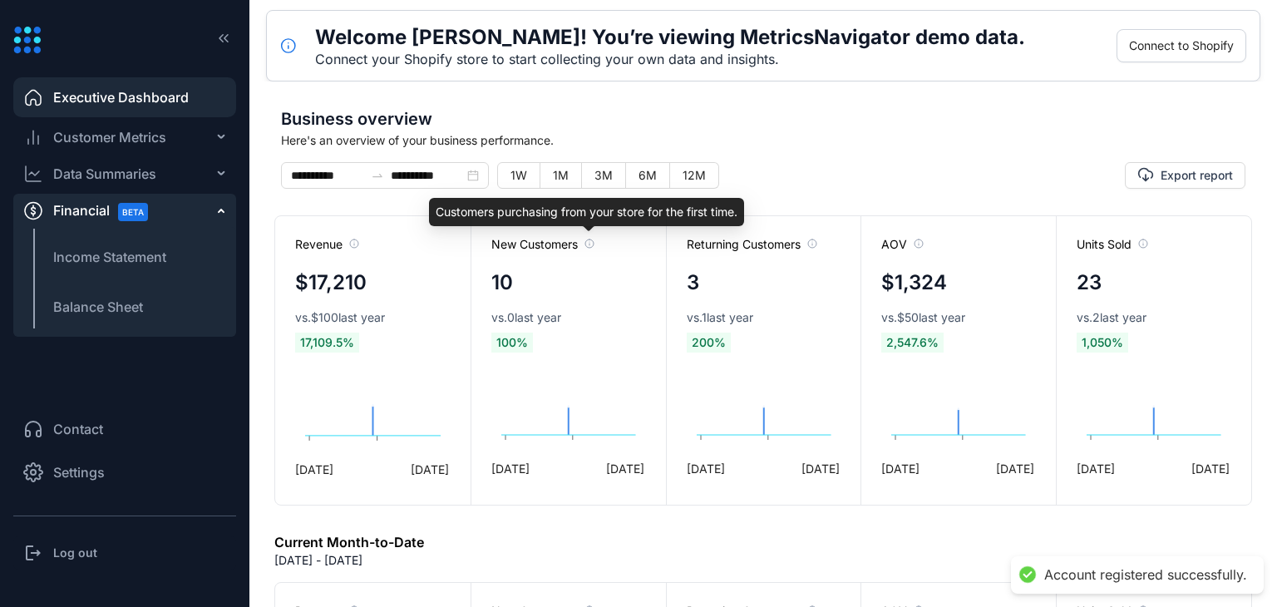
click at [590, 247] on icon at bounding box center [589, 244] width 8 height 8
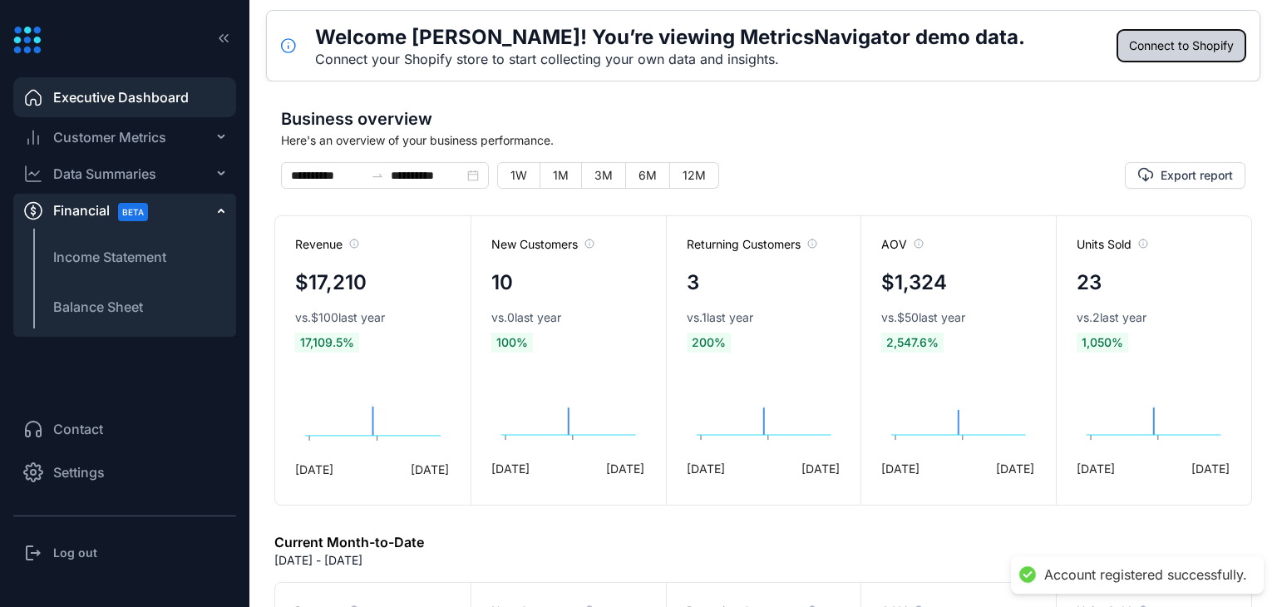
click at [1171, 56] on button "Connect to Shopify" at bounding box center [1182, 45] width 130 height 33
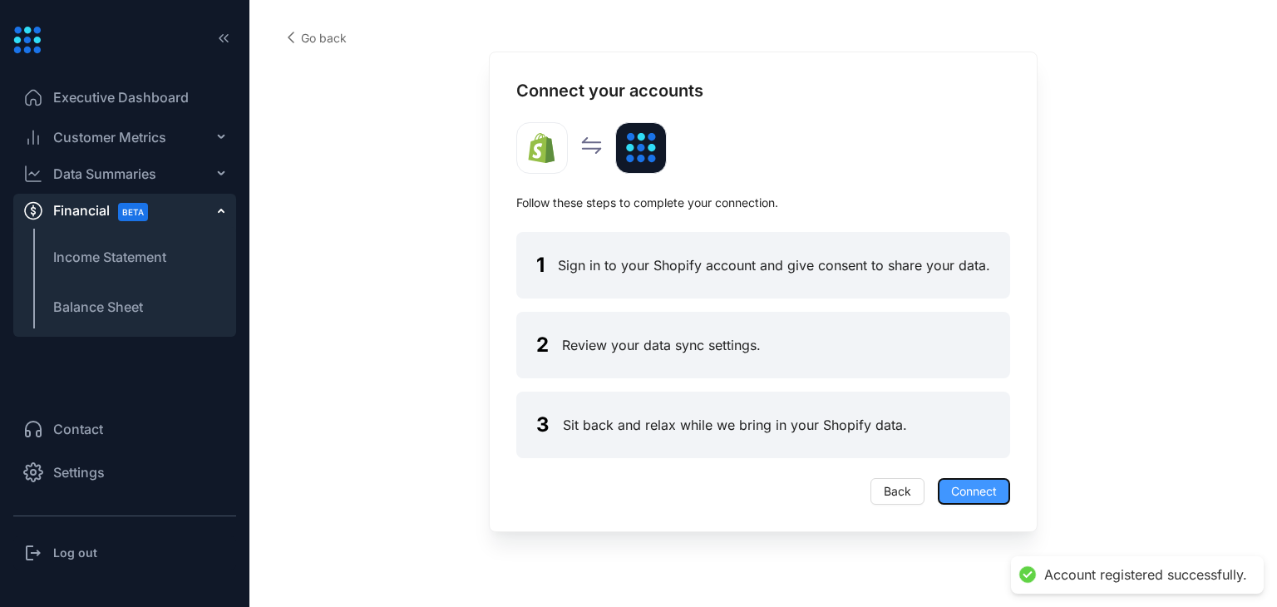
click at [961, 484] on span "Connect" at bounding box center [974, 491] width 46 height 18
